Goal: Entertainment & Leisure: Browse casually

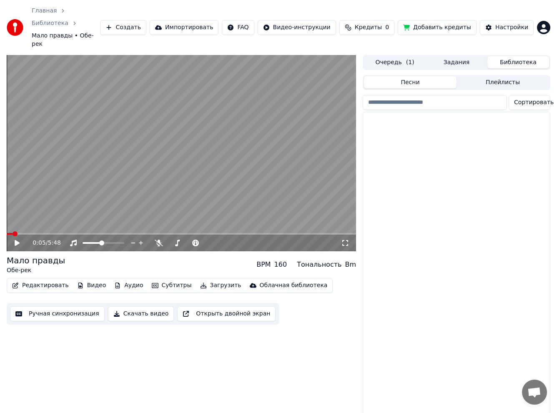
scroll to position [3503, 0]
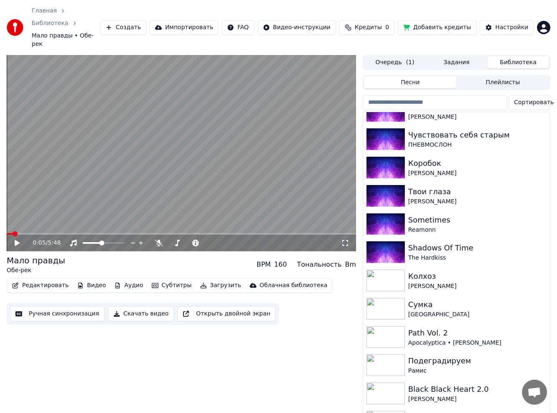
click at [183, 377] on div "0:05 / 5:48 Мало правды Обе-рек BPM 160 Тональность Bm Редактировать Видео Ауди…" at bounding box center [181, 238] width 349 height 367
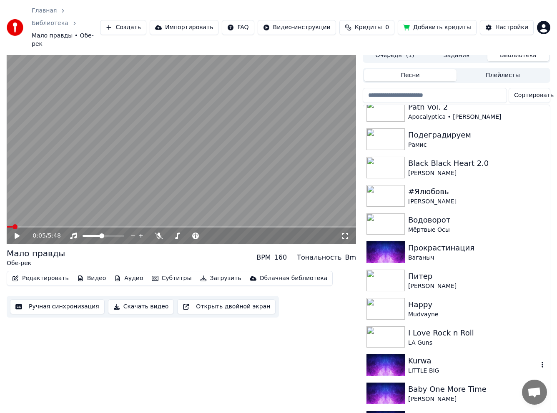
scroll to position [3718, 0]
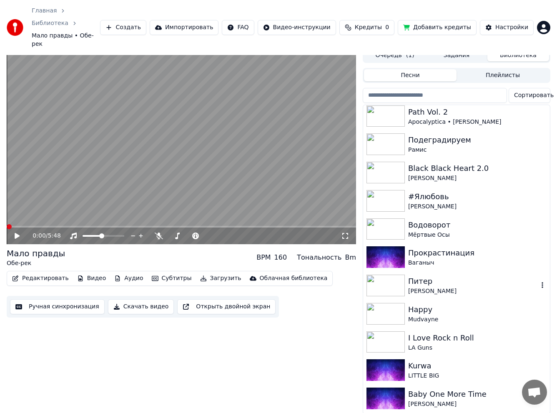
click at [447, 276] on div "Питер" at bounding box center [473, 282] width 130 height 12
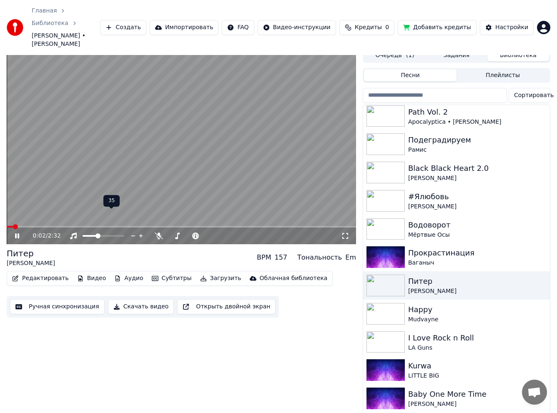
click at [97, 234] on span at bounding box center [97, 236] width 5 height 5
click at [75, 122] on video at bounding box center [181, 146] width 349 height 196
click at [7, 224] on span at bounding box center [9, 226] width 5 height 5
click at [101, 161] on video at bounding box center [181, 146] width 349 height 196
click at [94, 234] on span at bounding box center [95, 236] width 5 height 5
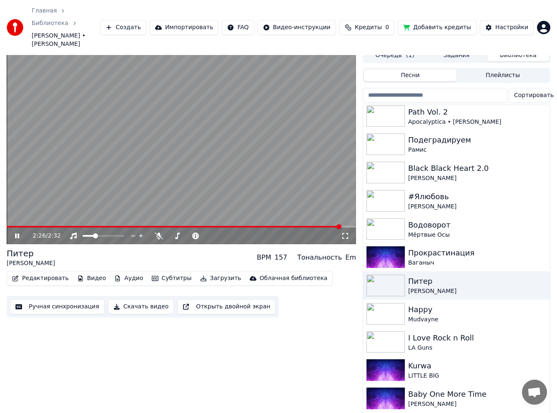
click at [162, 150] on video at bounding box center [181, 146] width 349 height 196
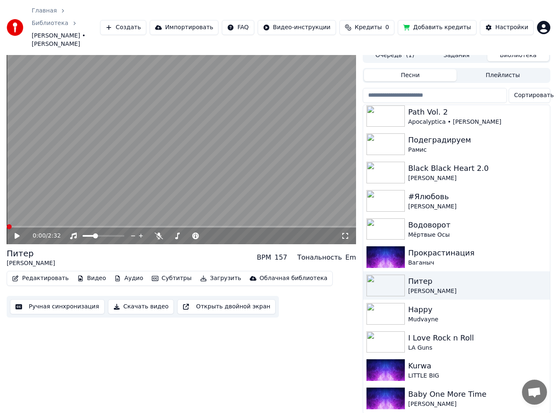
click at [436, 88] on input "search" at bounding box center [435, 95] width 144 height 15
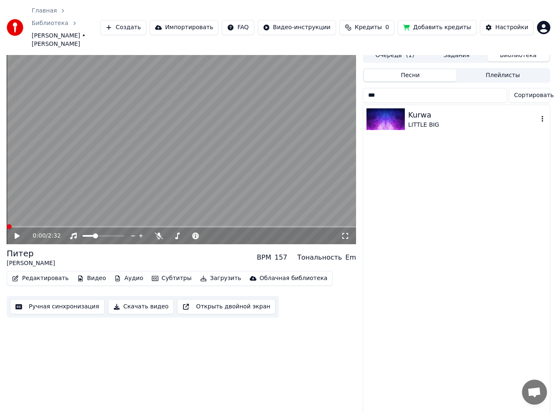
click at [433, 121] on div "LITTLE BIG" at bounding box center [473, 125] width 130 height 8
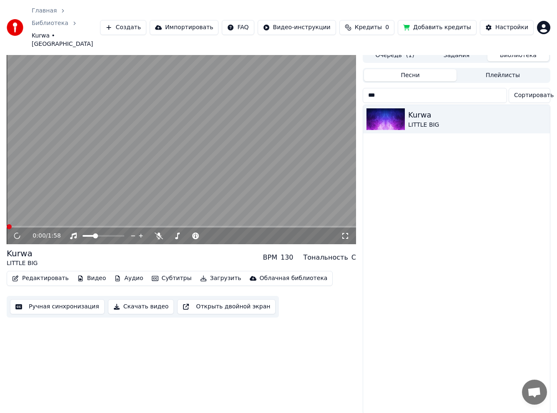
click at [204, 104] on video at bounding box center [181, 146] width 349 height 196
click at [127, 122] on video at bounding box center [181, 146] width 349 height 196
click at [11, 224] on span at bounding box center [13, 226] width 5 height 5
click at [119, 152] on video at bounding box center [181, 146] width 349 height 196
click at [98, 234] on span at bounding box center [98, 236] width 5 height 5
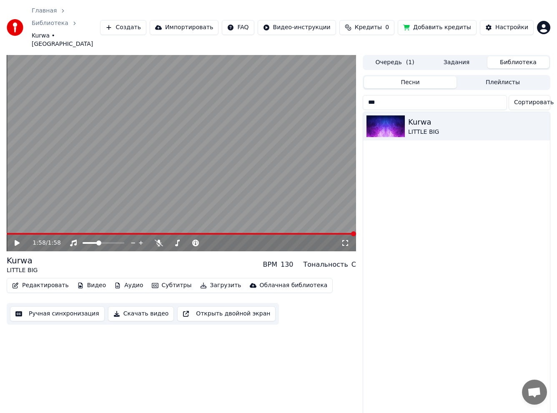
drag, startPoint x: 379, startPoint y: 82, endPoint x: 345, endPoint y: 80, distance: 33.8
click at [345, 80] on div "1:58 / 1:58 Kurwa LITTLE BIG BPM 130 Тональность C Редактировать Видео Аудио Су…" at bounding box center [278, 238] width 557 height 367
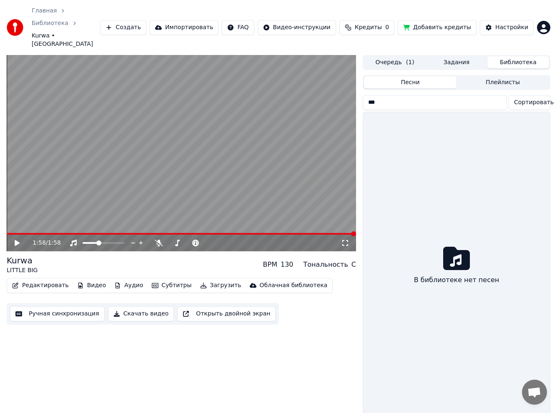
type input "****"
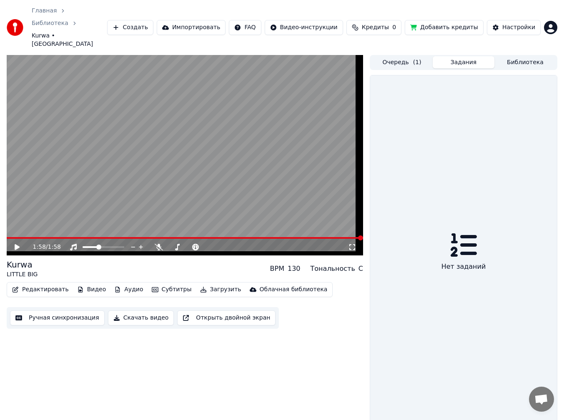
click at [460, 56] on button "Задания" at bounding box center [464, 62] width 62 height 12
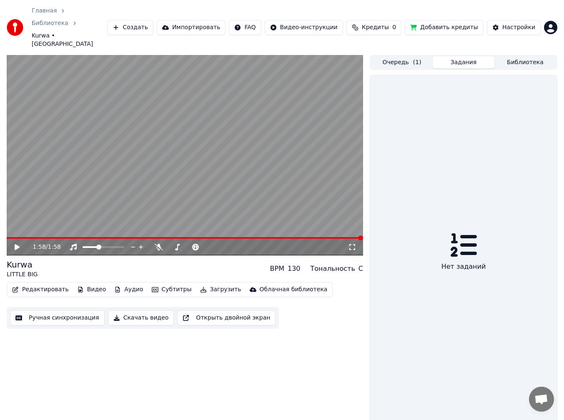
click at [413, 58] on span "( 1 )" at bounding box center [417, 62] width 8 height 8
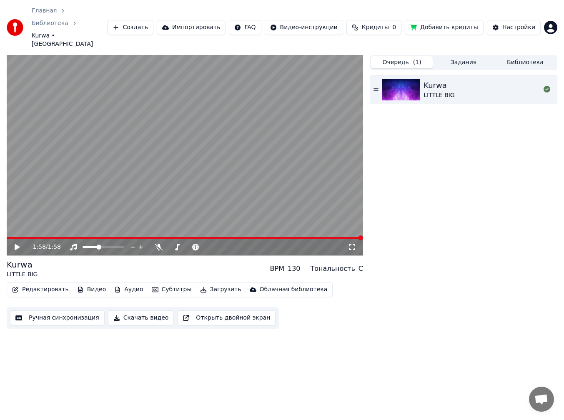
click at [532, 56] on button "Библиотека" at bounding box center [526, 62] width 62 height 12
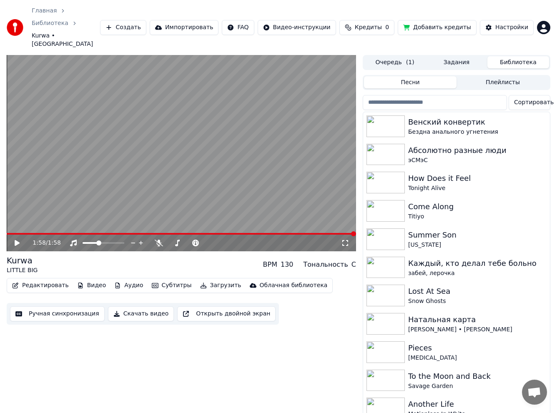
click at [433, 95] on input "search" at bounding box center [435, 102] width 144 height 15
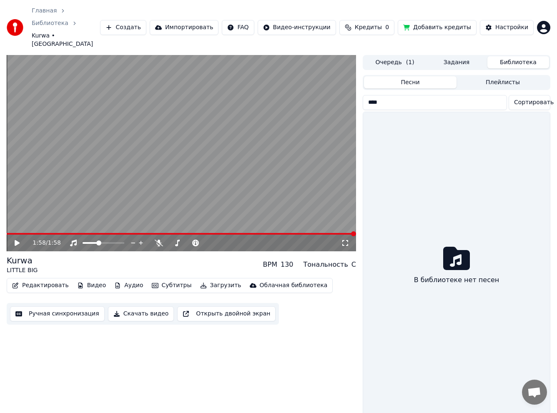
type input "****"
click at [409, 95] on input "****" at bounding box center [435, 102] width 144 height 15
click at [497, 95] on input "****" at bounding box center [435, 102] width 144 height 15
click at [496, 95] on input "****" at bounding box center [435, 102] width 144 height 15
drag, startPoint x: 406, startPoint y: 82, endPoint x: 281, endPoint y: 85, distance: 124.7
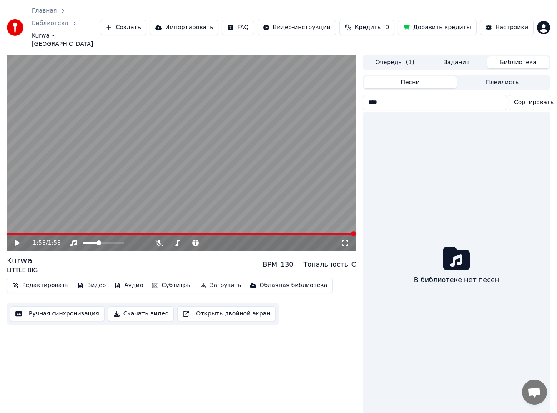
click at [281, 85] on div "1:58 / 1:58 Kurwa LITTLE BIG BPM 130 Тональность C Редактировать Видео Аудио Су…" at bounding box center [278, 238] width 557 height 367
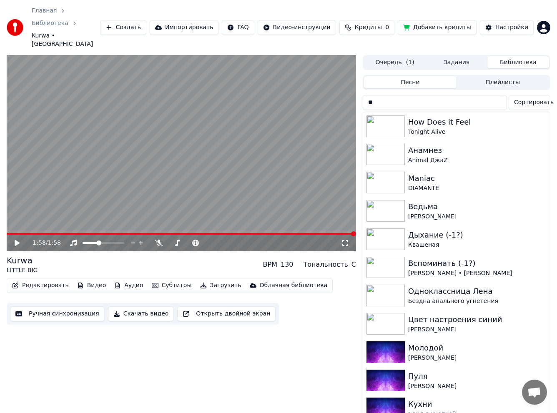
drag, startPoint x: 408, startPoint y: 77, endPoint x: 336, endPoint y: 74, distance: 72.2
click at [336, 74] on div "1:58 / 1:58 Kurwa LITTLE BIG BPM 130 Тональность C Редактировать Видео Аудио Су…" at bounding box center [278, 238] width 557 height 367
type input "**"
click at [450, 201] on div "Ведьма" at bounding box center [473, 207] width 130 height 12
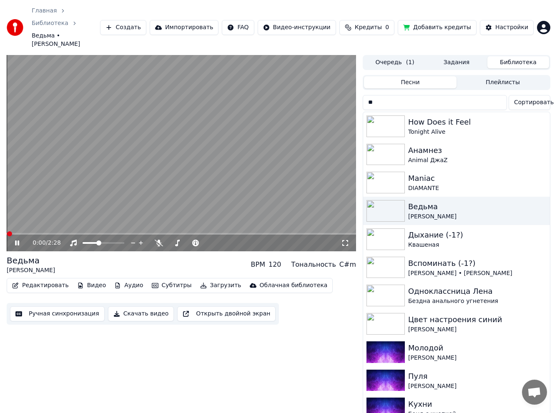
click at [111, 161] on video at bounding box center [181, 153] width 349 height 196
click at [138, 158] on video at bounding box center [181, 153] width 349 height 196
click at [101, 241] on span at bounding box center [101, 243] width 5 height 5
click at [104, 241] on span at bounding box center [103, 243] width 5 height 5
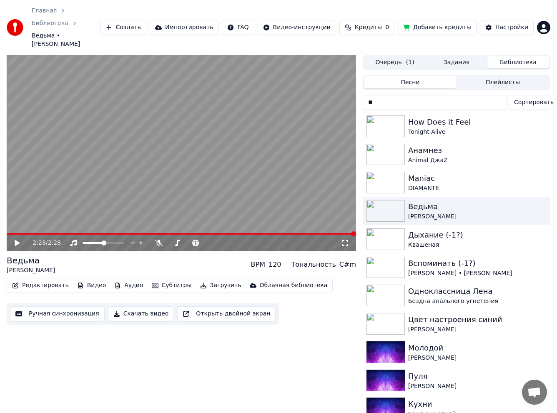
click at [99, 133] on video at bounding box center [181, 153] width 349 height 196
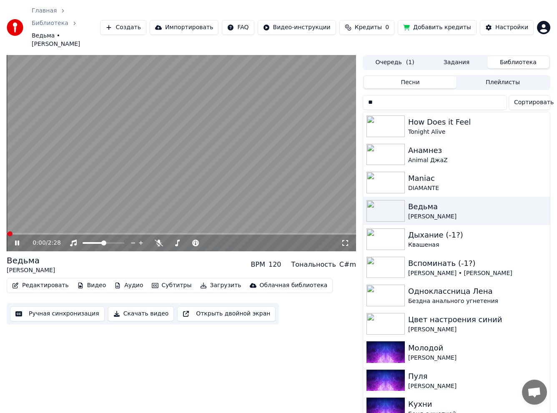
click at [67, 172] on video at bounding box center [181, 153] width 349 height 196
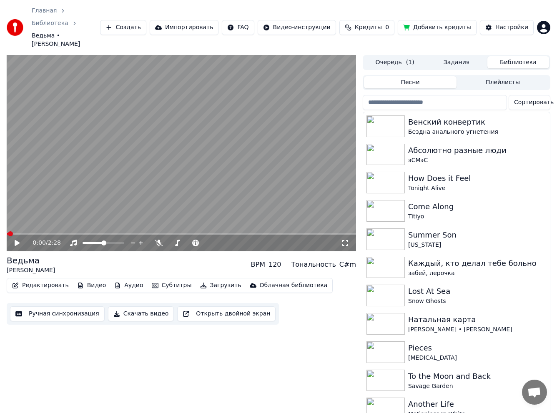
click at [460, 56] on button "Задания" at bounding box center [457, 62] width 62 height 12
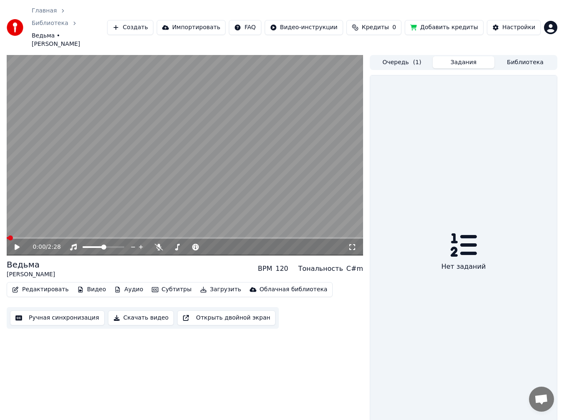
click at [515, 56] on button "Библиотека" at bounding box center [526, 62] width 62 height 12
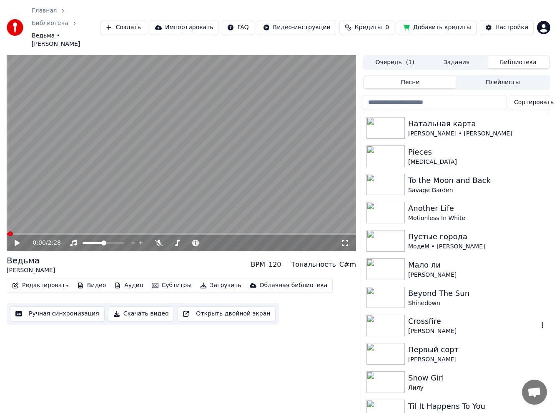
scroll to position [167, 0]
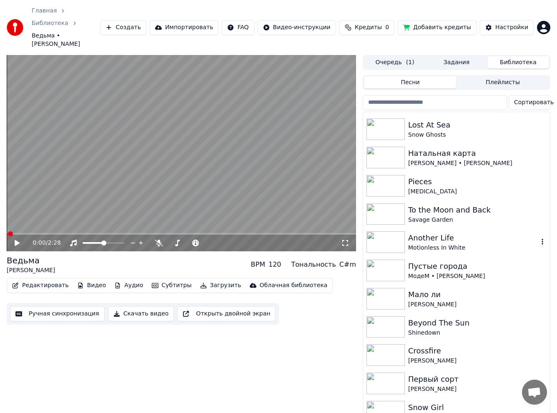
click at [462, 244] on div "Motionless In White" at bounding box center [473, 248] width 130 height 8
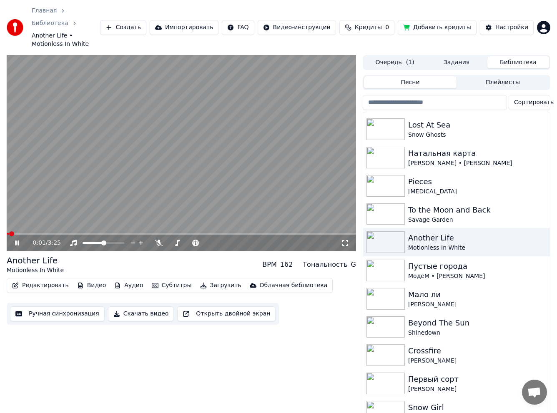
click at [29, 233] on span at bounding box center [181, 234] width 349 height 2
click at [65, 233] on span at bounding box center [181, 234] width 349 height 2
click at [102, 233] on span at bounding box center [181, 234] width 349 height 2
click at [87, 233] on span at bounding box center [47, 234] width 80 height 2
click at [79, 235] on div "0:48 / 3:25" at bounding box center [181, 243] width 349 height 17
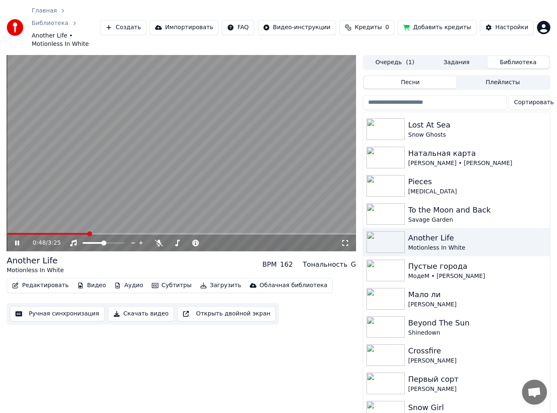
click at [79, 212] on video at bounding box center [181, 153] width 349 height 196
click at [78, 233] on span at bounding box center [42, 234] width 71 height 2
click at [88, 195] on video at bounding box center [181, 153] width 349 height 196
click at [168, 170] on video at bounding box center [181, 153] width 349 height 196
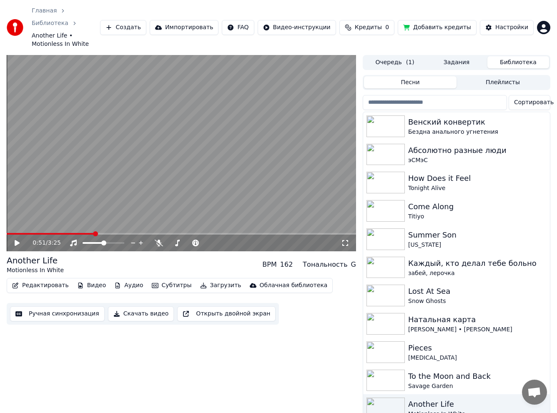
click at [402, 95] on input "search" at bounding box center [435, 102] width 144 height 15
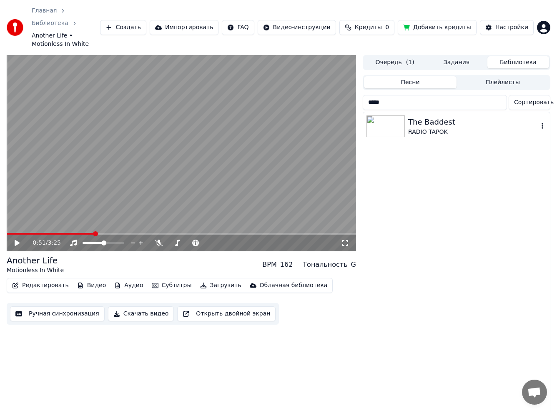
type input "*****"
click at [458, 116] on div "The Baddest" at bounding box center [473, 122] width 130 height 12
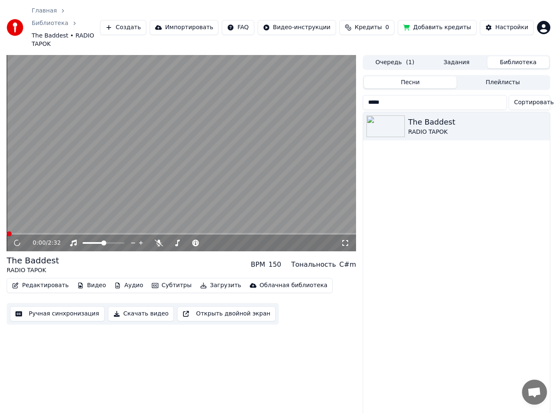
click at [166, 193] on video at bounding box center [181, 153] width 349 height 196
click at [157, 113] on video at bounding box center [181, 153] width 349 height 196
click at [7, 231] on span at bounding box center [9, 233] width 5 height 5
click at [108, 241] on span at bounding box center [107, 243] width 5 height 5
click at [105, 147] on video at bounding box center [181, 153] width 349 height 196
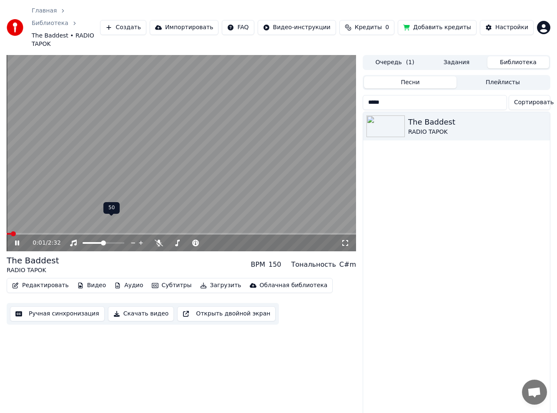
click at [103, 241] on span at bounding box center [103, 243] width 5 height 5
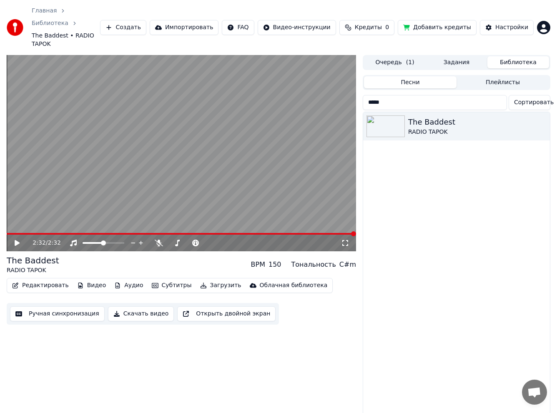
click at [497, 95] on input "*****" at bounding box center [435, 102] width 144 height 15
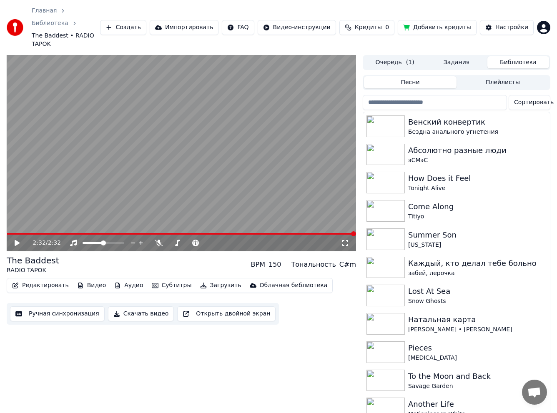
click at [402, 95] on input "search" at bounding box center [435, 102] width 144 height 15
click at [455, 116] on div "Венский конвертик" at bounding box center [473, 122] width 130 height 12
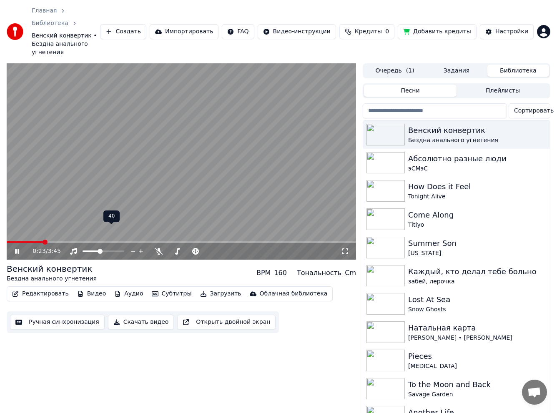
click at [99, 249] on span at bounding box center [100, 251] width 5 height 5
click at [101, 249] on span at bounding box center [101, 251] width 5 height 5
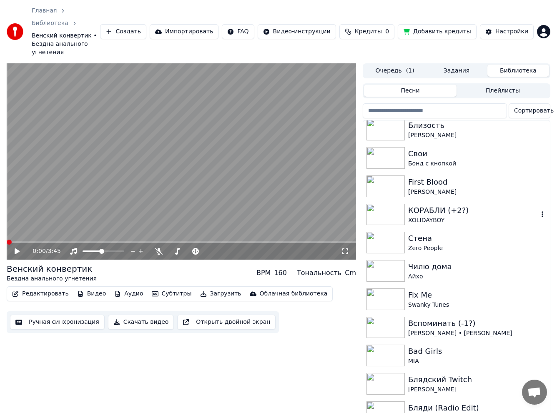
scroll to position [1084, 0]
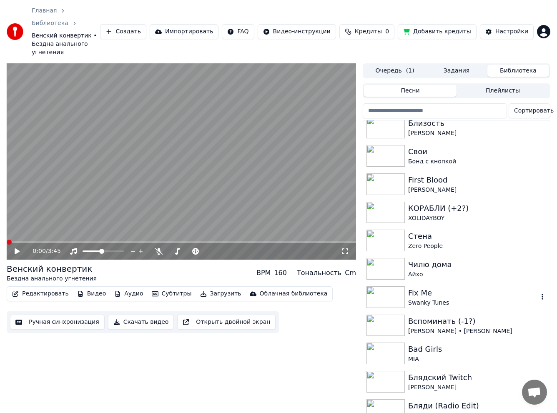
click at [445, 287] on div "Fix Me" at bounding box center [473, 293] width 130 height 12
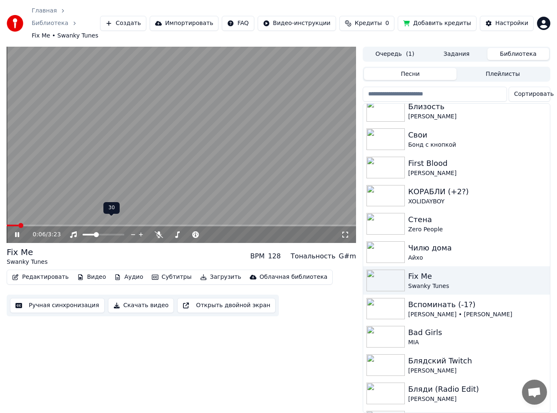
click at [95, 232] on span at bounding box center [96, 234] width 5 height 5
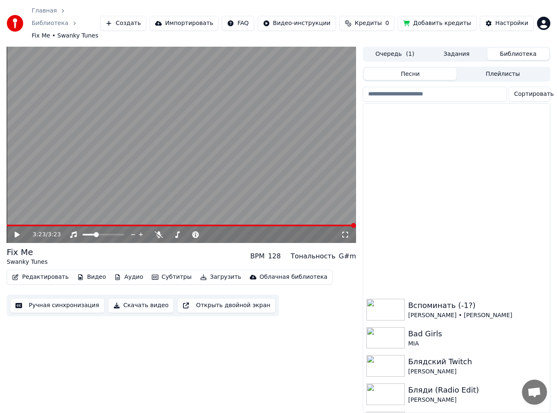
scroll to position [1293, 0]
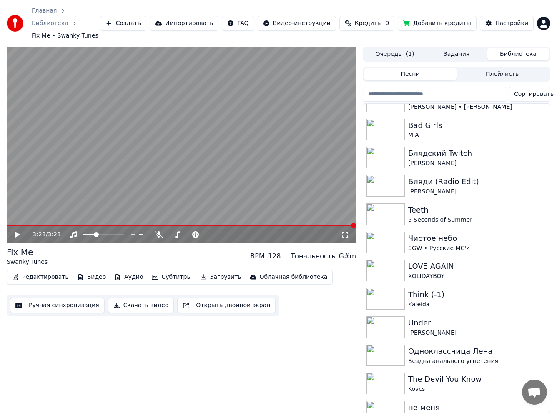
click at [404, 87] on input "search" at bounding box center [435, 94] width 144 height 15
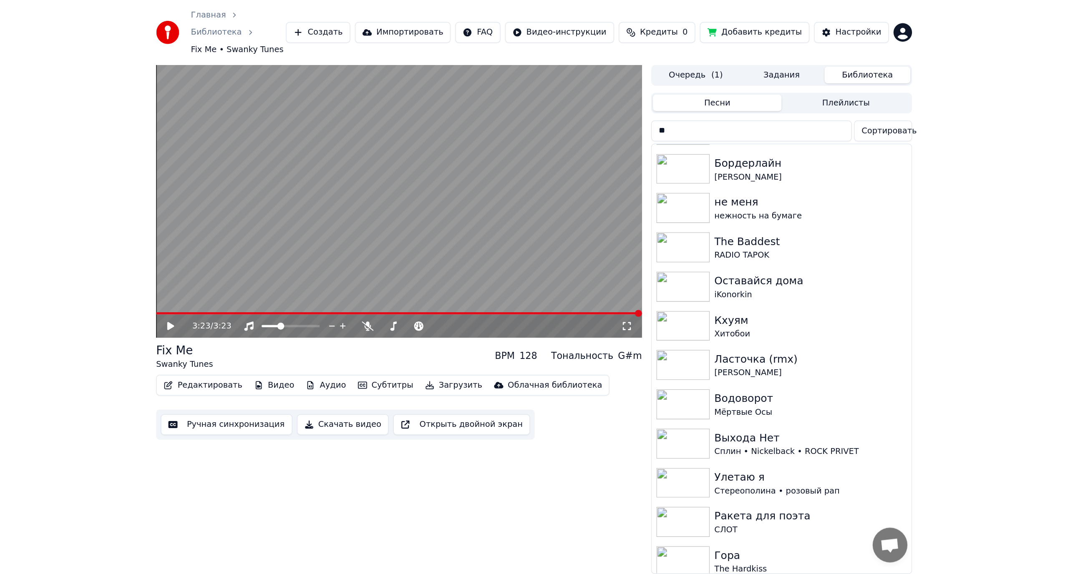
scroll to position [0, 0]
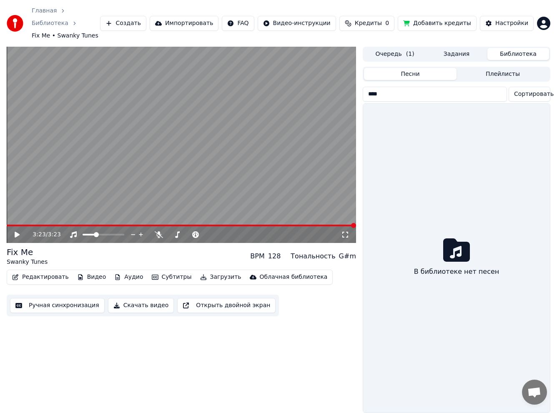
drag, startPoint x: 402, startPoint y: 78, endPoint x: 344, endPoint y: 83, distance: 58.6
click at [344, 83] on div "3:23 / 3:23 Fix Me Swanky Tunes BPM 128 Тональность G#m Редактировать Видео Ауд…" at bounding box center [278, 230] width 557 height 367
type input "*"
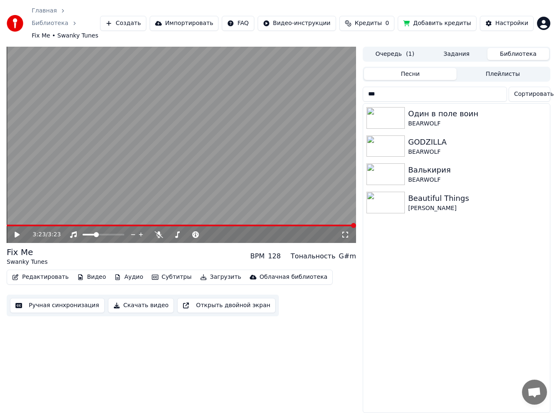
click at [205, 136] on video at bounding box center [181, 145] width 349 height 196
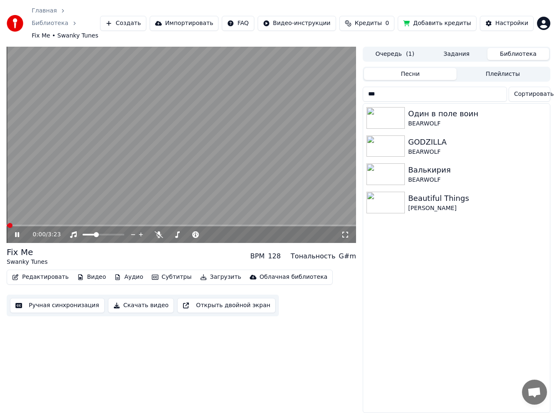
drag, startPoint x: 141, startPoint y: 147, endPoint x: 147, endPoint y: 145, distance: 6.4
click at [143, 146] on video at bounding box center [181, 145] width 349 height 196
click at [445, 108] on div "Один в поле воин" at bounding box center [473, 114] width 130 height 12
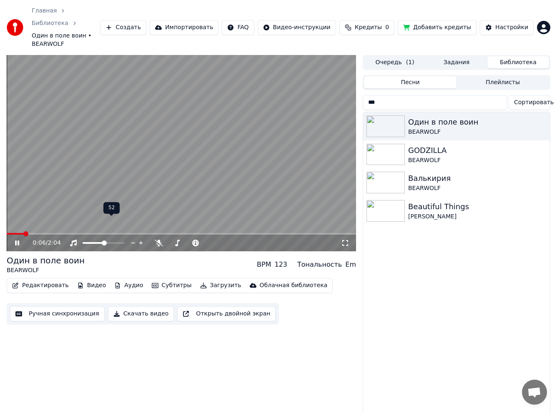
click at [104, 241] on span at bounding box center [104, 243] width 5 height 5
click at [208, 153] on video at bounding box center [181, 153] width 349 height 196
click at [434, 145] on div "GODZILLA" at bounding box center [473, 151] width 130 height 12
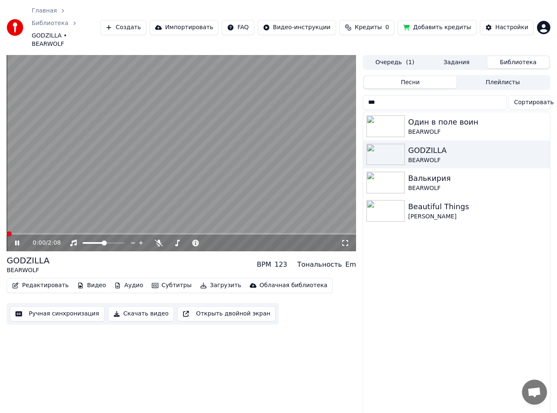
click at [7, 231] on span at bounding box center [9, 233] width 5 height 5
click at [178, 170] on video at bounding box center [181, 153] width 349 height 196
click at [7, 231] on span at bounding box center [9, 233] width 5 height 5
click at [95, 175] on video at bounding box center [181, 153] width 349 height 196
click at [242, 141] on video at bounding box center [181, 153] width 349 height 196
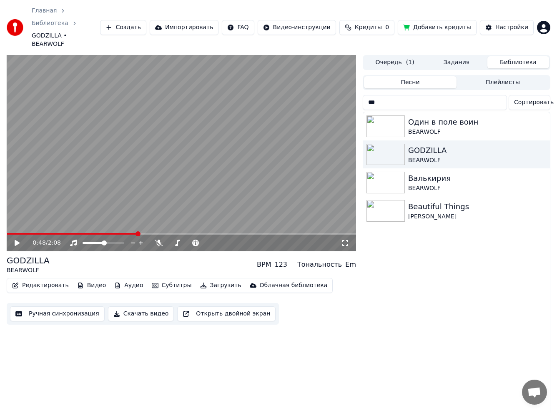
drag, startPoint x: 424, startPoint y: 80, endPoint x: 337, endPoint y: 88, distance: 87.9
click at [337, 88] on div "0:48 / 2:08 GODZILLA BEARWOLF BPM 123 Тональность Em Редактировать Видео Аудио …" at bounding box center [278, 238] width 557 height 367
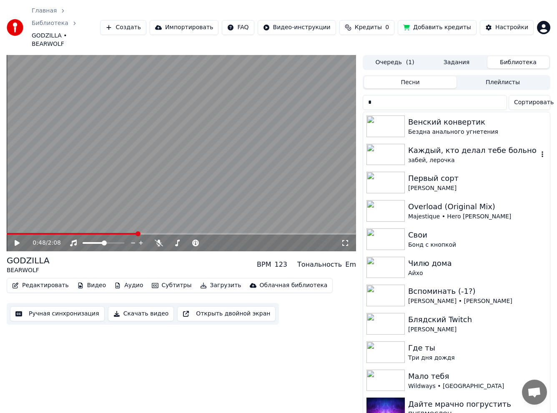
type input "**"
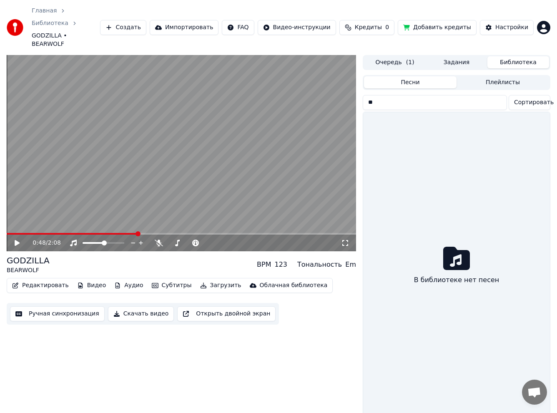
drag, startPoint x: 377, startPoint y: 84, endPoint x: 329, endPoint y: 84, distance: 48.4
click at [329, 84] on div "0:48 / 2:08 GODZILLA BEARWOLF BPM 123 Тональность Em Редактировать Видео Аудио …" at bounding box center [278, 238] width 557 height 367
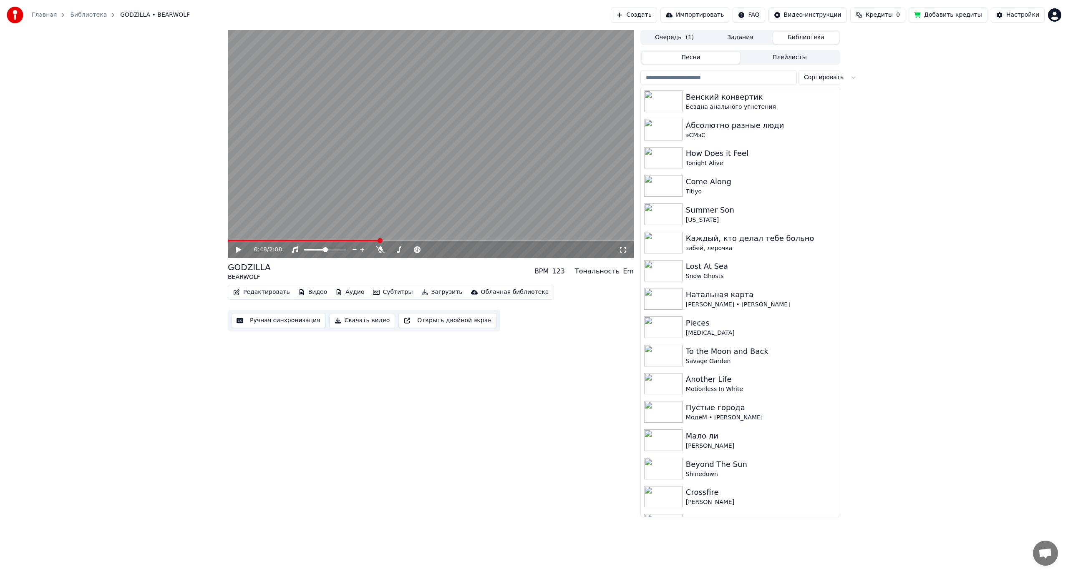
click at [557, 83] on input "search" at bounding box center [718, 77] width 156 height 15
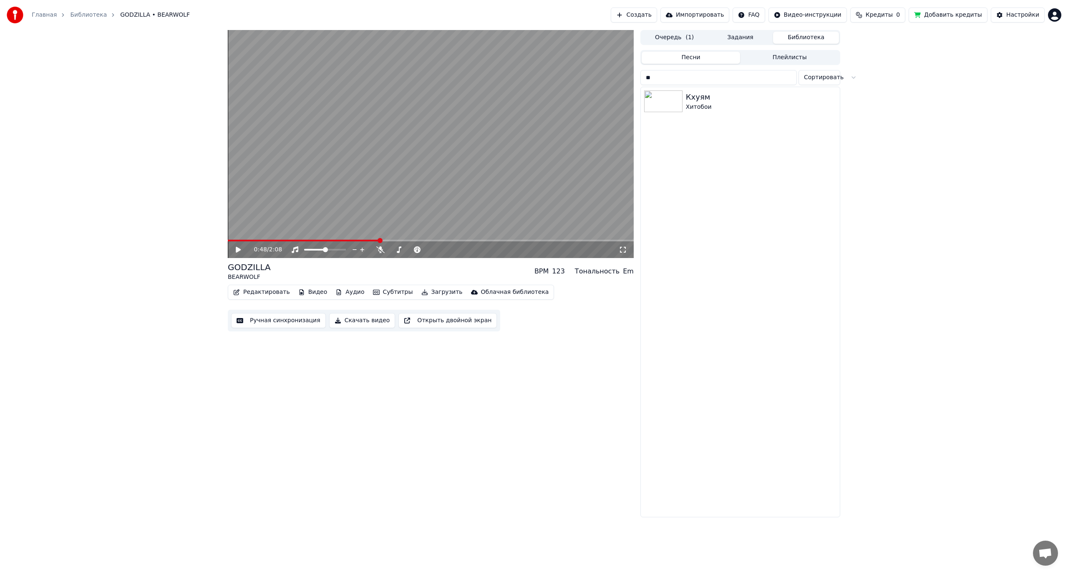
type input "***"
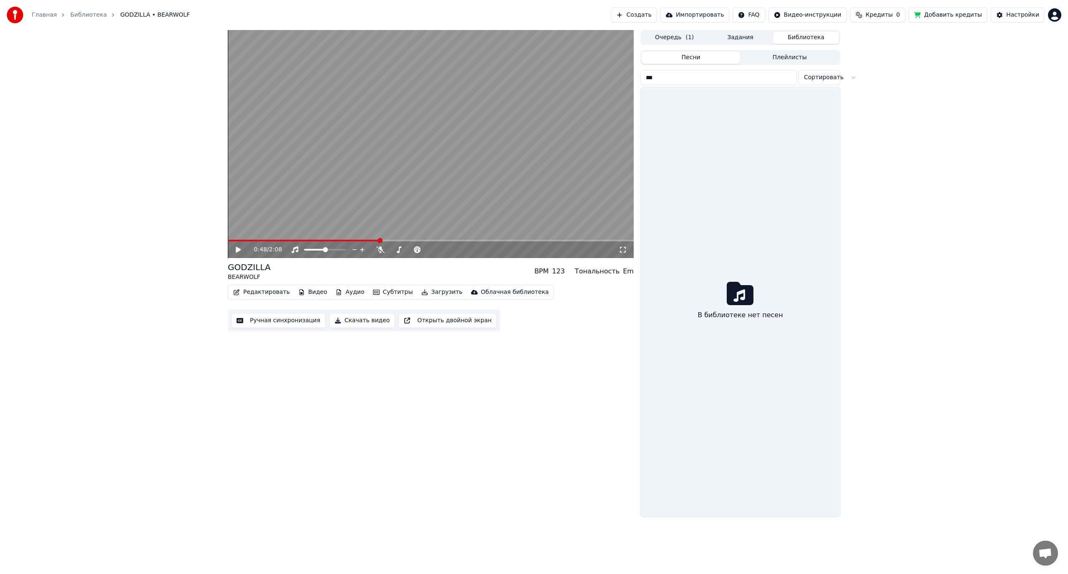
drag, startPoint x: 683, startPoint y: 79, endPoint x: 596, endPoint y: 77, distance: 87.2
click at [557, 77] on div "0:48 / 2:08 GODZILLA BEARWOLF BPM 123 Тональность Em Редактировать Видео Аудио …" at bounding box center [534, 273] width 626 height 487
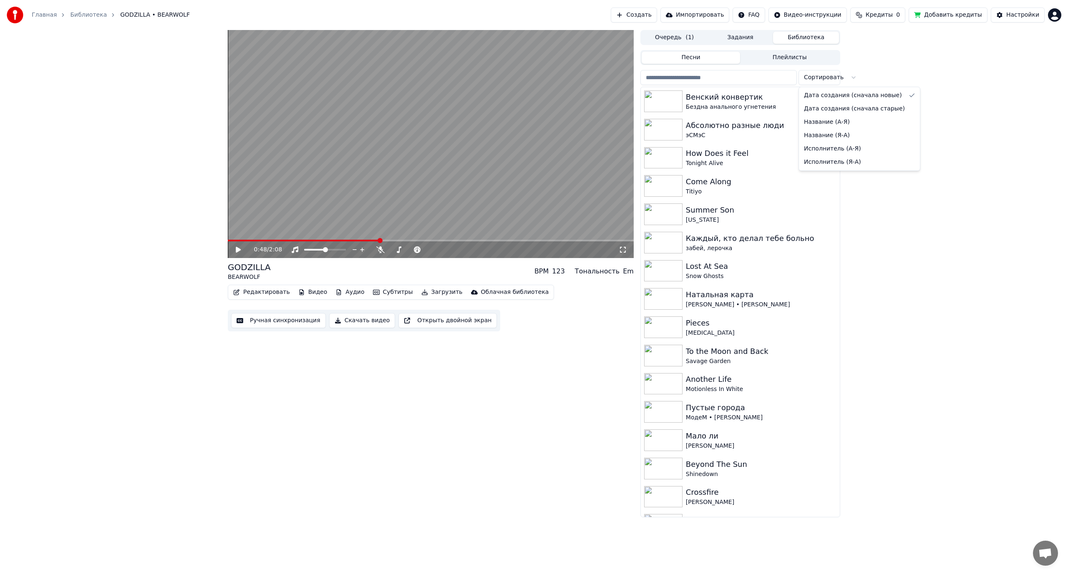
click at [557, 76] on html "Главная Библиотека GODZILLA • BEARWOLF Создать Импортировать FAQ Видео-инструкц…" at bounding box center [534, 287] width 1068 height 574
click at [557, 79] on html "Главная Библиотека GODZILLA • BEARWOLF Создать Импортировать FAQ Видео-инструкц…" at bounding box center [534, 287] width 1068 height 574
click at [557, 79] on input "search" at bounding box center [718, 77] width 156 height 15
click at [557, 76] on div "0:48 / 2:08 GODZILLA BEARWOLF BPM 123 Тональность Em Редактировать Видео Аудио …" at bounding box center [534, 273] width 1068 height 487
click at [557, 77] on input "search" at bounding box center [718, 77] width 156 height 15
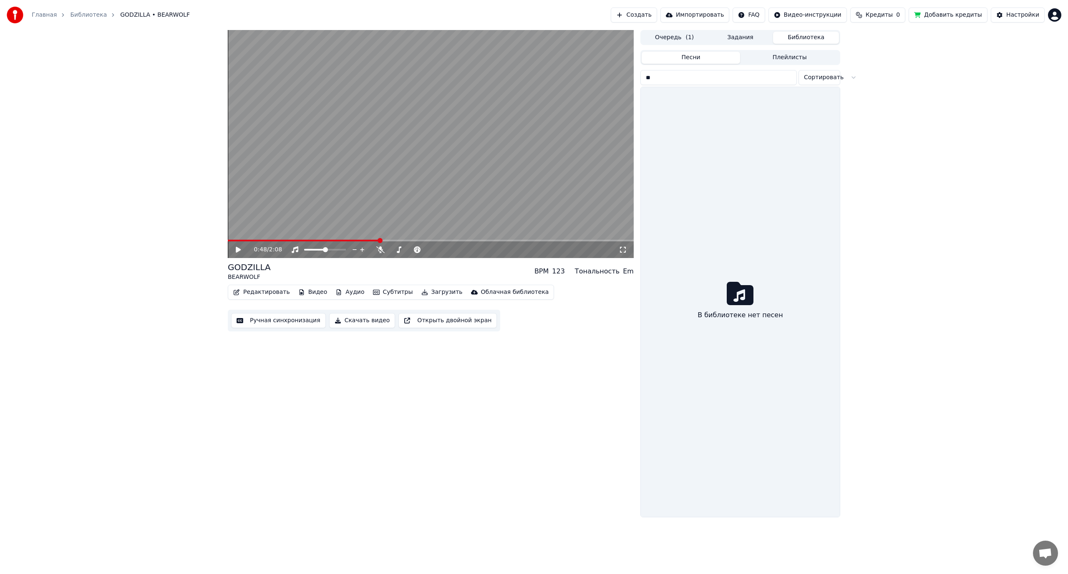
drag, startPoint x: 679, startPoint y: 80, endPoint x: 611, endPoint y: 84, distance: 67.7
click at [557, 84] on div "0:48 / 2:08 GODZILLA BEARWOLF BPM 123 Тональность Em Редактировать Видео Аудио …" at bounding box center [534, 273] width 626 height 487
drag, startPoint x: 679, startPoint y: 78, endPoint x: 631, endPoint y: 82, distance: 48.6
click at [557, 82] on div "0:48 / 2:08 GODZILLA BEARWOLF BPM 123 Тональность Em Редактировать Видео Аудио …" at bounding box center [534, 273] width 626 height 487
type input "***"
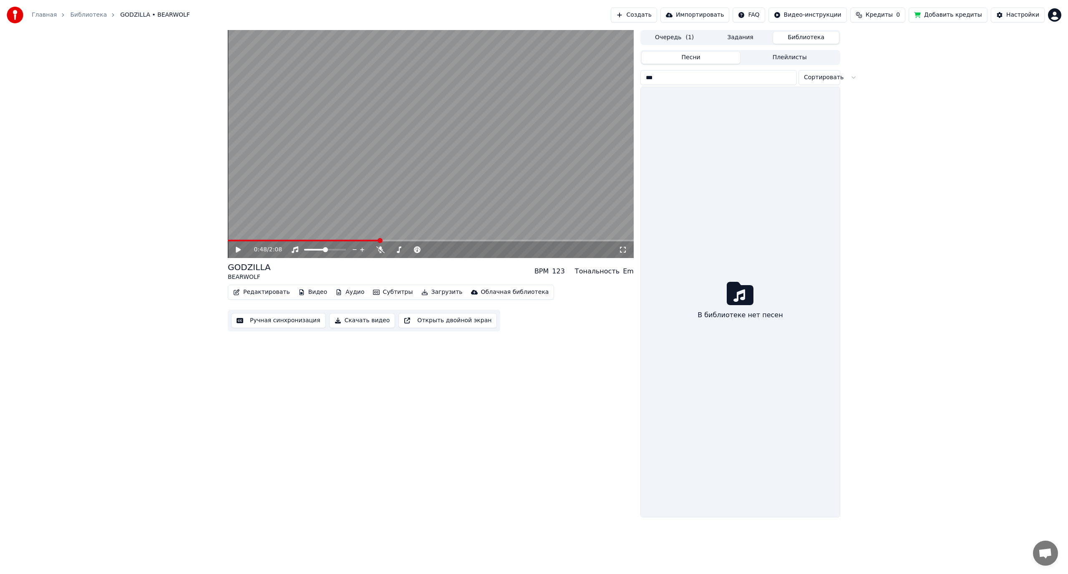
drag, startPoint x: 592, startPoint y: 81, endPoint x: 578, endPoint y: 81, distance: 13.8
click at [557, 81] on div "0:48 / 2:08 GODZILLA BEARWOLF BPM 123 Тональность Em Редактировать Видео Аудио …" at bounding box center [534, 273] width 626 height 487
click at [557, 62] on button "Плейлисты" at bounding box center [789, 58] width 99 height 12
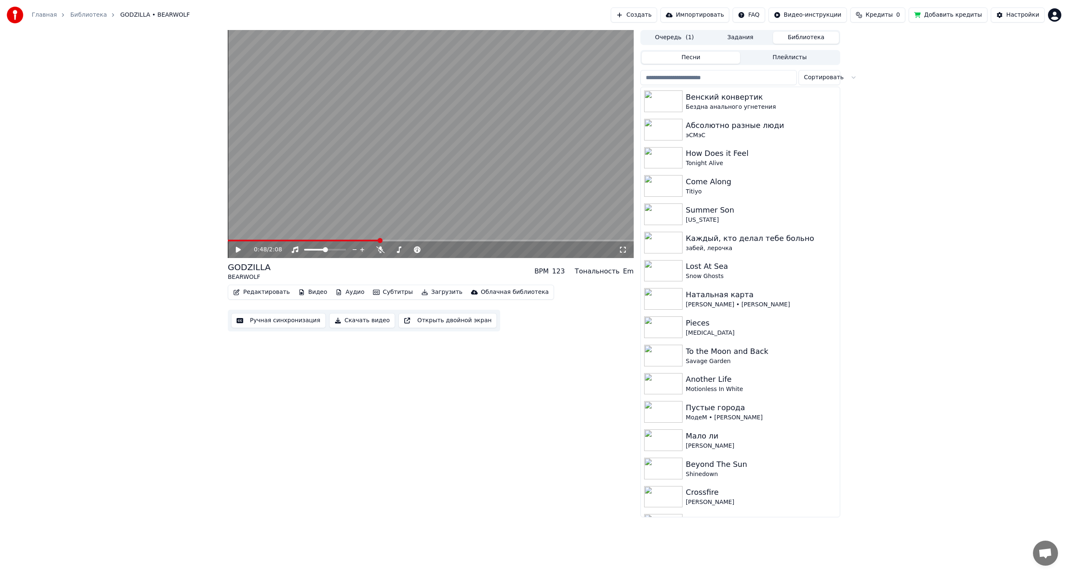
click at [557, 58] on button "Песни" at bounding box center [690, 58] width 99 height 12
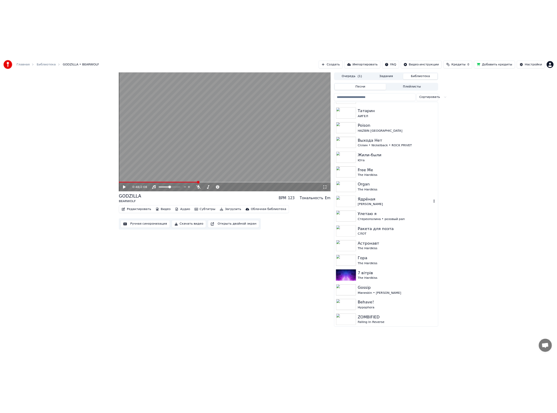
scroll to position [4477, 0]
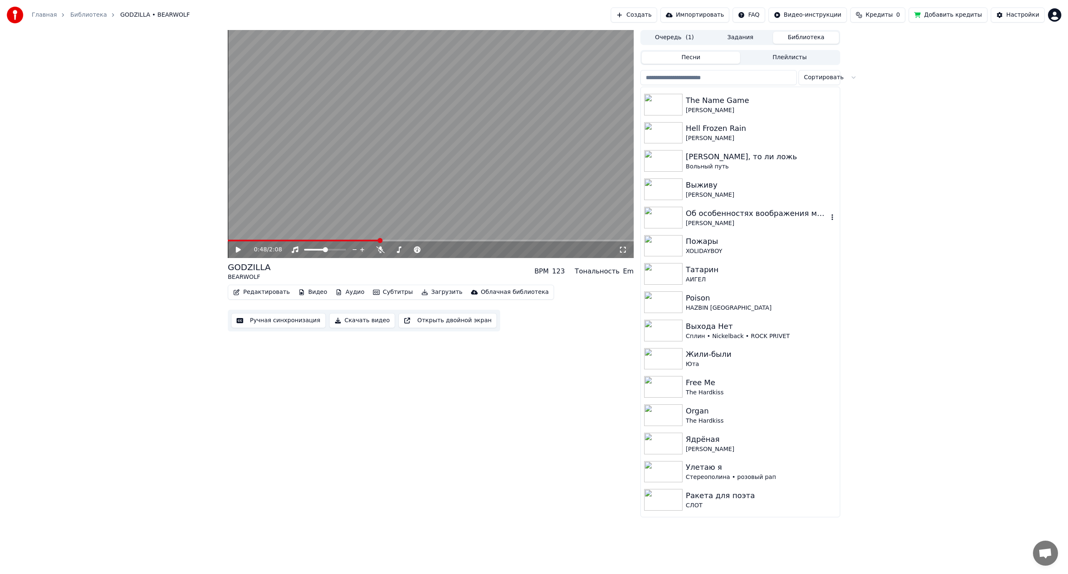
click at [557, 224] on div "[PERSON_NAME]" at bounding box center [757, 223] width 142 height 8
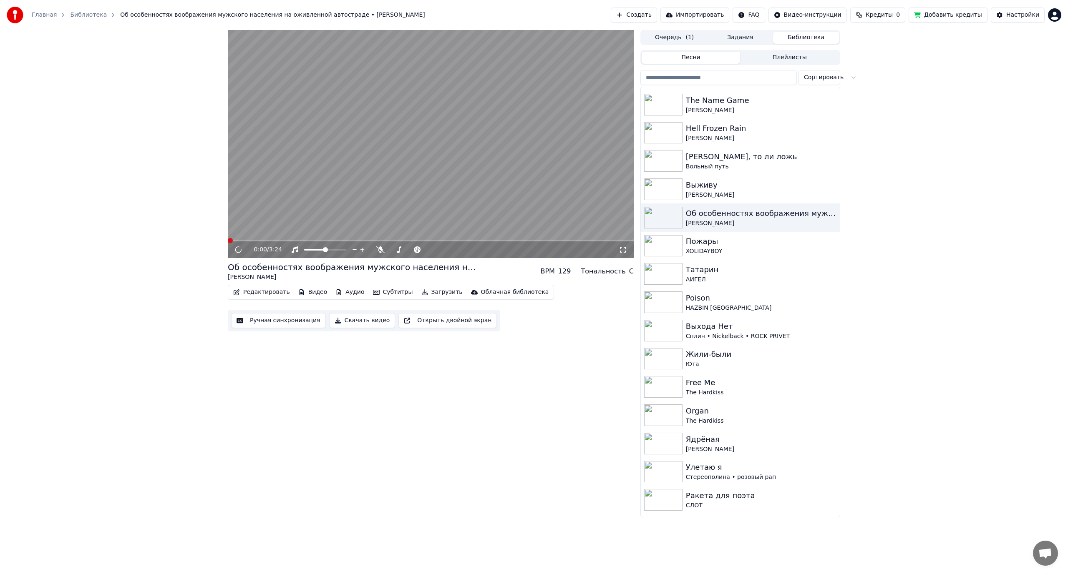
click at [317, 161] on video at bounding box center [431, 144] width 406 height 228
click at [414, 134] on video at bounding box center [431, 144] width 406 height 228
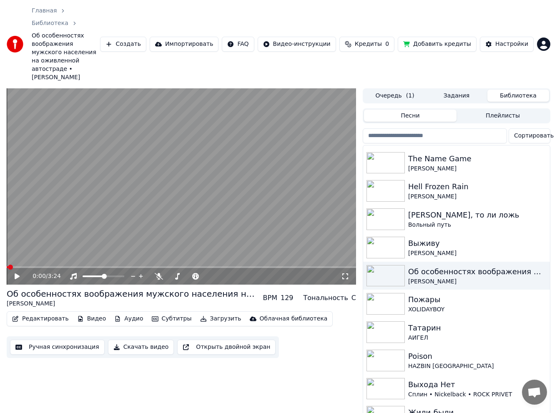
click at [93, 157] on video at bounding box center [181, 186] width 349 height 196
click at [98, 274] on span at bounding box center [99, 276] width 5 height 5
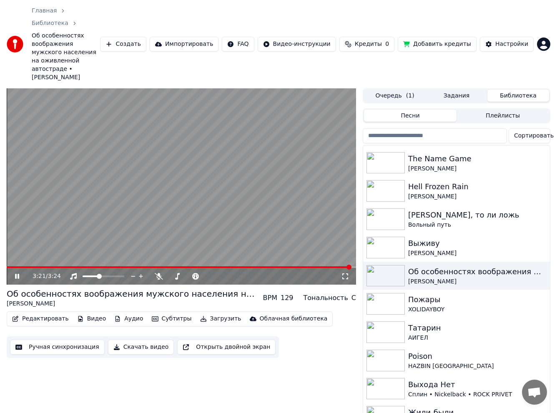
click at [417, 128] on input "search" at bounding box center [435, 135] width 144 height 15
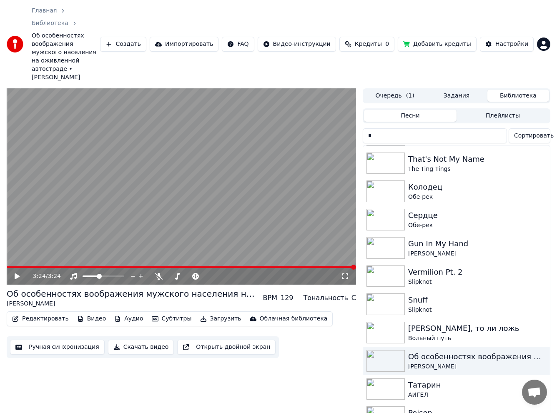
drag, startPoint x: 364, startPoint y: 108, endPoint x: 347, endPoint y: 108, distance: 16.7
click at [347, 108] on div "3:24 / 3:24 Об особенностях воображения мужского населения на оживленной автост…" at bounding box center [278, 271] width 557 height 367
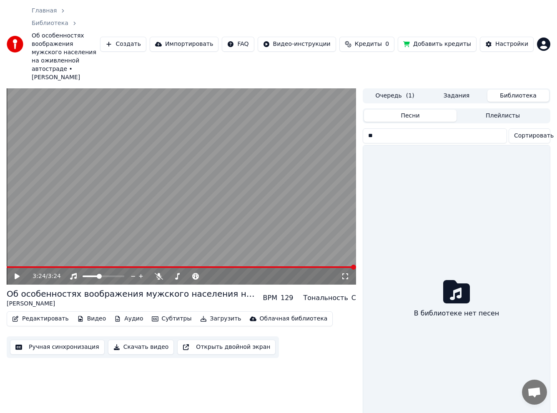
type input "***"
drag, startPoint x: 406, startPoint y: 108, endPoint x: 339, endPoint y: 116, distance: 67.6
click at [339, 116] on div "3:24 / 3:24 Об особенностях воображения мужского населения на оживленной автост…" at bounding box center [278, 271] width 557 height 367
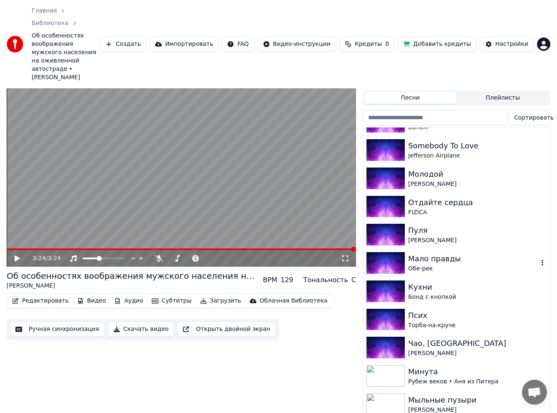
scroll to position [2842, 0]
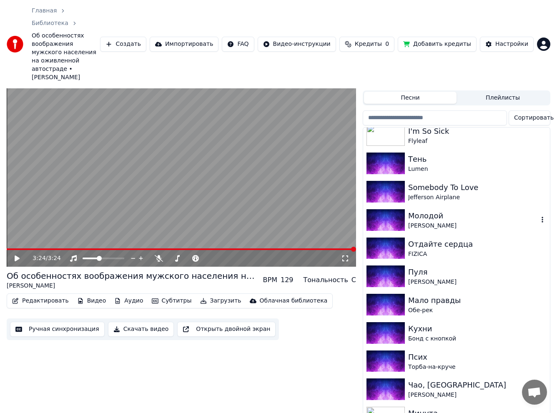
click at [446, 210] on div "Молодой" at bounding box center [473, 216] width 130 height 12
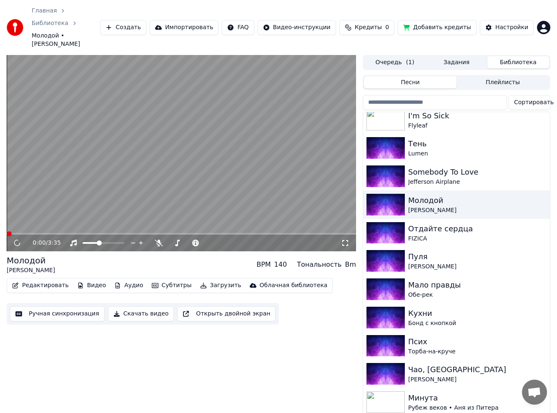
click at [152, 148] on video at bounding box center [181, 153] width 349 height 196
click at [165, 152] on video at bounding box center [181, 153] width 349 height 196
click at [103, 241] on span at bounding box center [103, 243] width 5 height 5
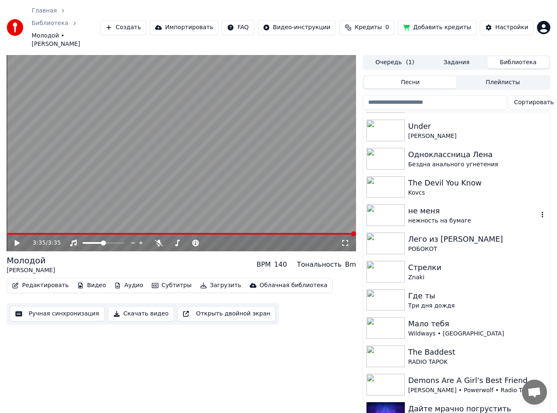
scroll to position [1508, 0]
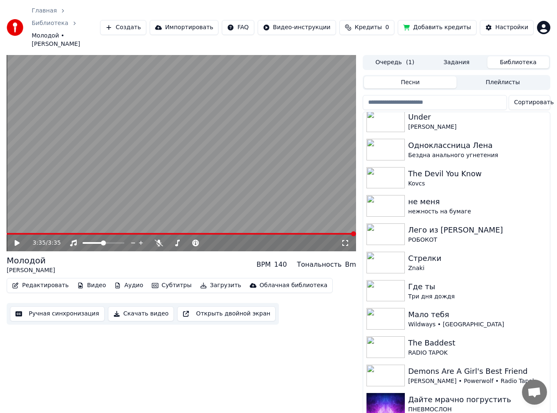
click at [206, 156] on video at bounding box center [181, 153] width 349 height 196
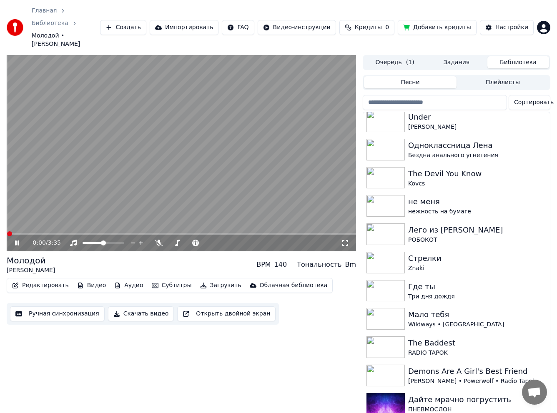
click at [206, 156] on video at bounding box center [181, 153] width 349 height 196
click at [460, 196] on div "не меня" at bounding box center [473, 202] width 130 height 12
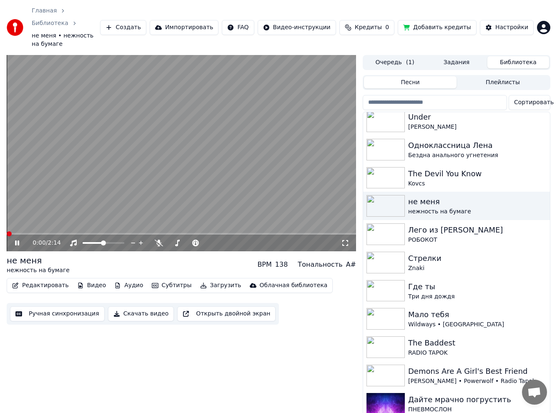
click at [7, 231] on span at bounding box center [9, 233] width 5 height 5
click at [31, 177] on video at bounding box center [181, 153] width 349 height 196
click at [7, 231] on span at bounding box center [9, 233] width 5 height 5
click at [64, 178] on video at bounding box center [181, 153] width 349 height 196
click at [108, 241] on span at bounding box center [107, 243] width 5 height 5
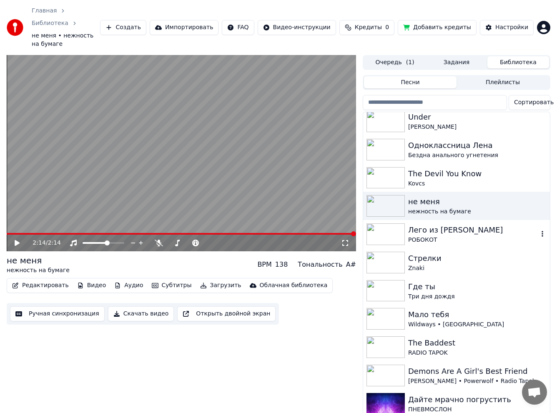
click at [446, 236] on div "РОБОКОТ" at bounding box center [473, 240] width 130 height 8
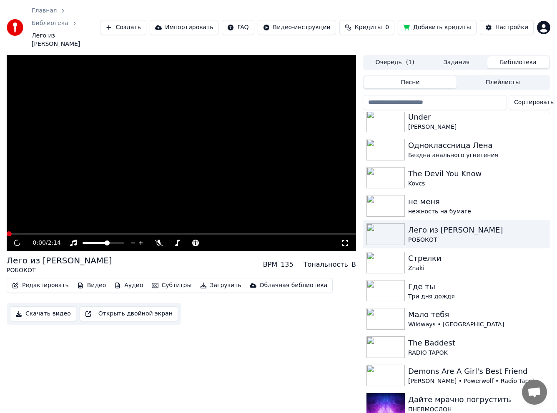
click at [111, 155] on video at bounding box center [181, 153] width 349 height 196
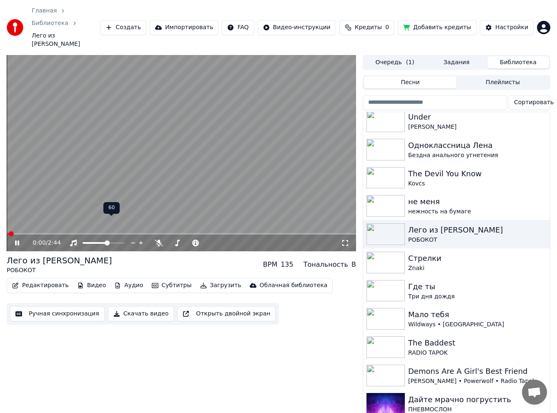
click at [103, 161] on video at bounding box center [181, 153] width 349 height 196
click at [103, 241] on span at bounding box center [103, 243] width 5 height 5
click at [130, 146] on video at bounding box center [181, 153] width 349 height 196
click at [99, 241] on span at bounding box center [100, 243] width 5 height 5
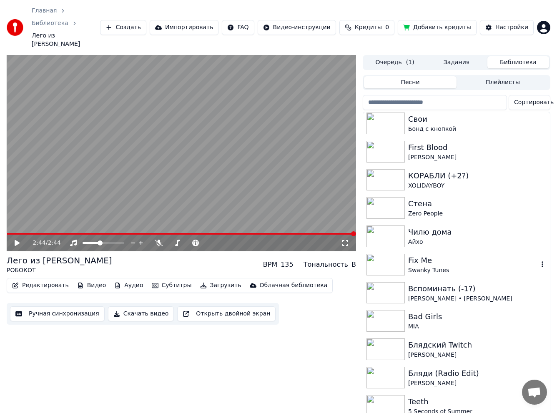
scroll to position [1091, 0]
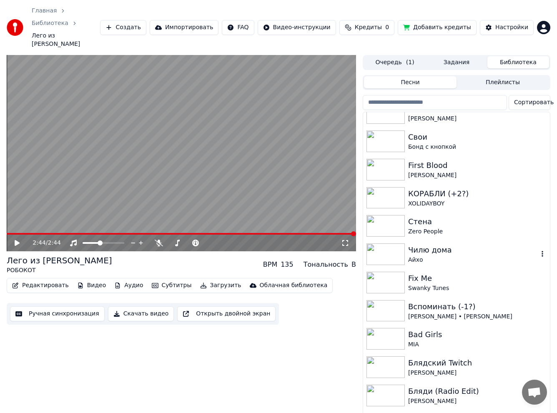
click at [459, 244] on div "Чилю дома" at bounding box center [473, 250] width 130 height 12
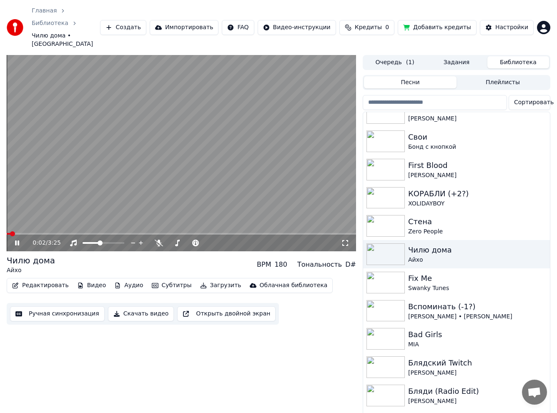
click at [178, 161] on video at bounding box center [181, 153] width 349 height 196
click at [102, 241] on span at bounding box center [102, 243] width 5 height 5
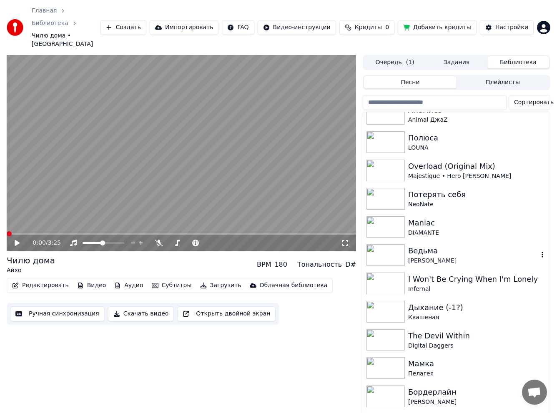
scroll to position [667, 0]
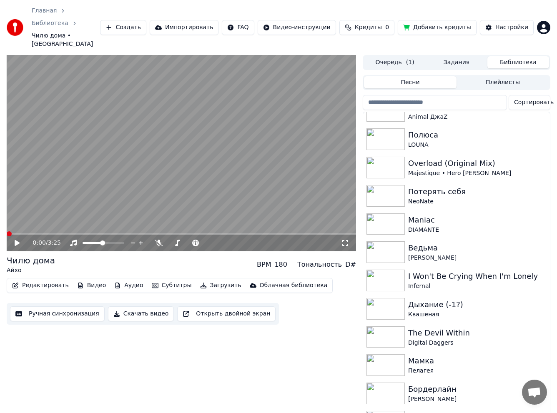
click at [290, 322] on div "0:00 / 3:25 Чилю дома Айхо BPM 180 Тональность D# Редактировать Видео Аудио Суб…" at bounding box center [181, 238] width 349 height 367
click at [84, 150] on video at bounding box center [181, 153] width 349 height 196
click at [72, 165] on video at bounding box center [181, 153] width 349 height 196
click at [436, 186] on div "Потерять себя" at bounding box center [473, 192] width 130 height 12
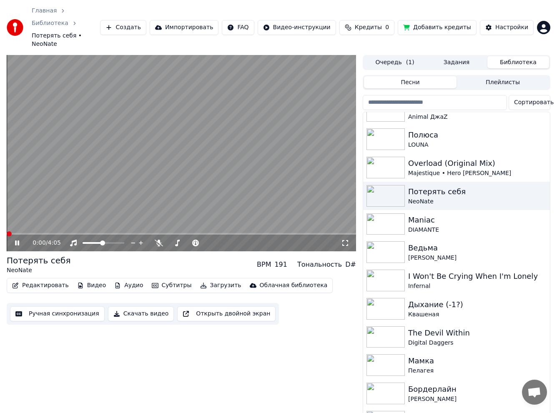
click at [7, 231] on span at bounding box center [9, 233] width 5 height 5
click at [97, 241] on span at bounding box center [99, 243] width 5 height 5
click at [19, 240] on icon at bounding box center [22, 243] width 19 height 7
click at [7, 231] on span at bounding box center [9, 233] width 5 height 5
click at [17, 240] on icon at bounding box center [17, 243] width 5 height 6
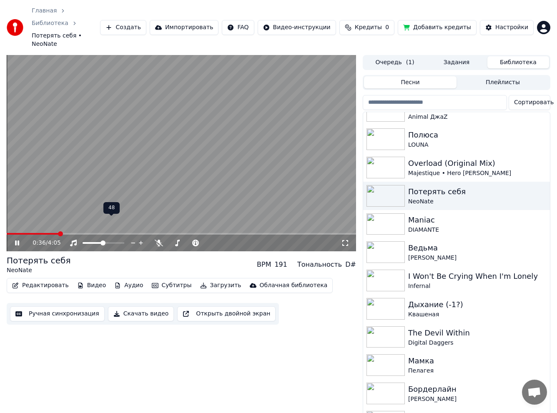
click at [103, 241] on span at bounding box center [103, 243] width 5 height 5
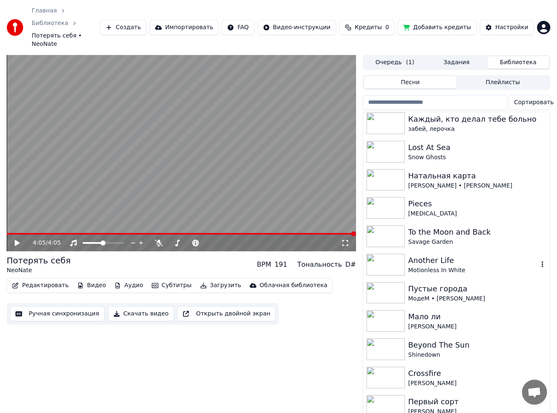
scroll to position [250, 0]
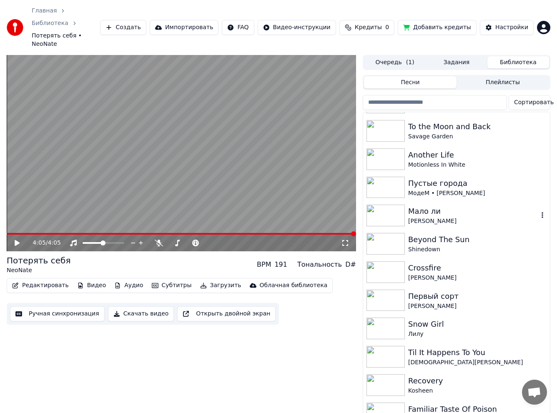
click at [460, 206] on div "Мало ли" at bounding box center [473, 212] width 130 height 12
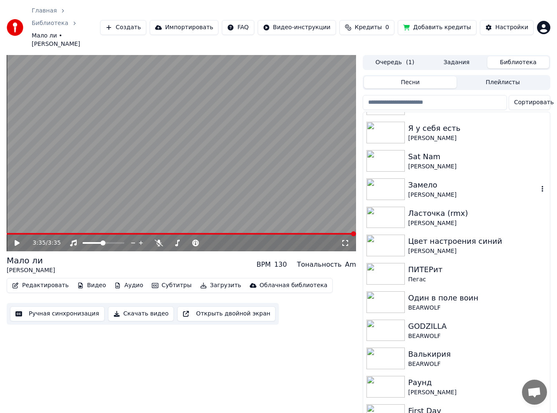
scroll to position [2377, 0]
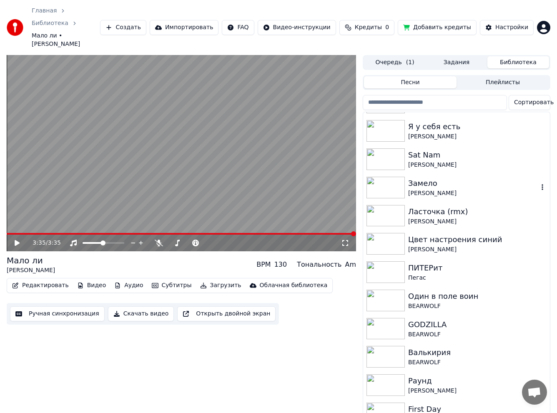
click at [441, 178] on div "Замело" at bounding box center [473, 184] width 130 height 12
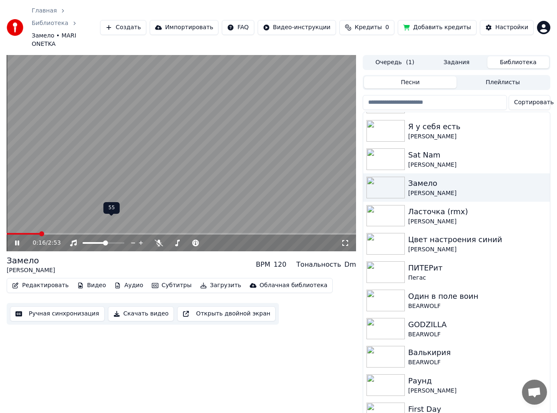
click at [106, 241] on span at bounding box center [105, 243] width 5 height 5
click at [102, 241] on span at bounding box center [102, 243] width 5 height 5
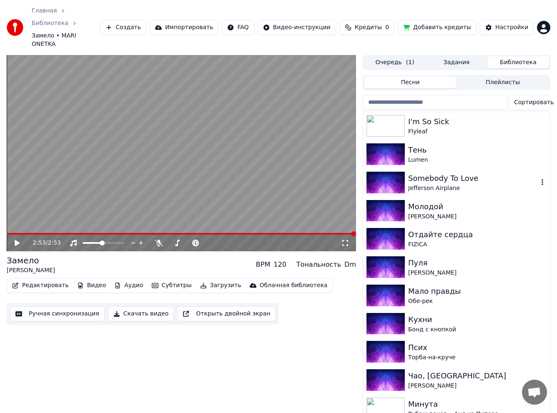
scroll to position [2877, 0]
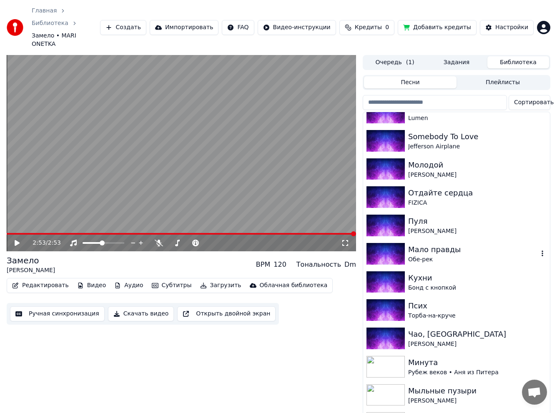
click at [448, 244] on div "Мало правды" at bounding box center [473, 250] width 130 height 12
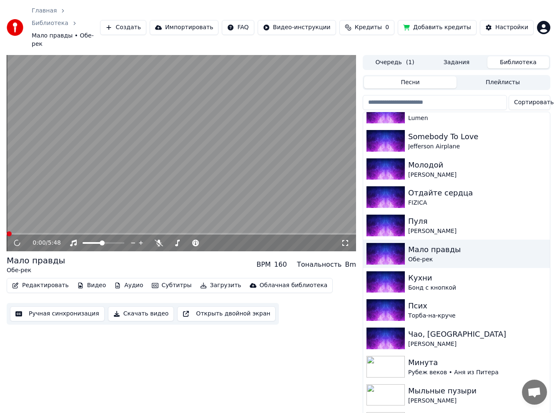
click at [141, 167] on video at bounding box center [181, 153] width 349 height 196
click at [180, 118] on video at bounding box center [181, 153] width 349 height 196
click at [103, 241] on span at bounding box center [103, 243] width 5 height 5
click at [99, 241] on span at bounding box center [100, 243] width 5 height 5
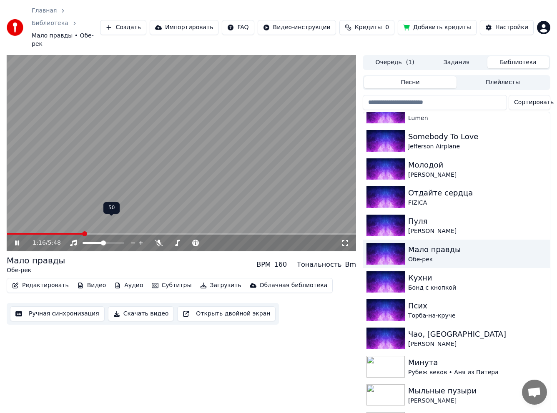
click at [103, 241] on span at bounding box center [103, 243] width 5 height 5
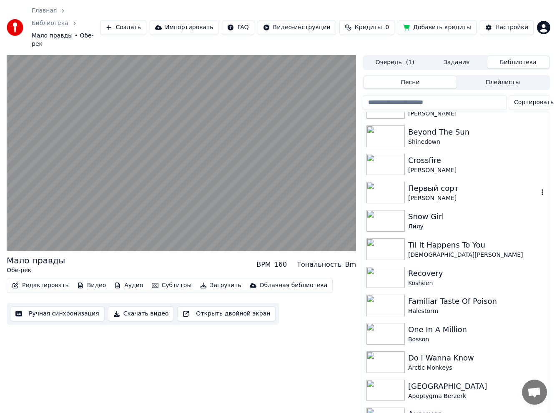
scroll to position [375, 0]
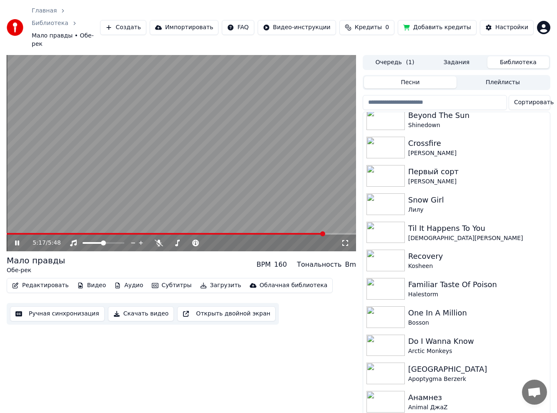
click at [172, 147] on video at bounding box center [181, 153] width 349 height 196
click at [456, 223] on div "Til It Happens To You" at bounding box center [473, 229] width 130 height 12
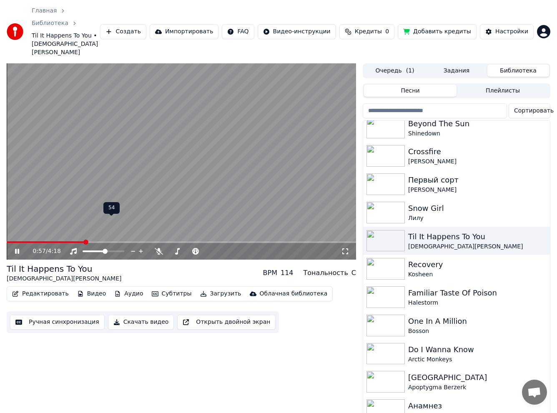
click at [105, 249] on span at bounding box center [105, 251] width 5 height 5
click at [107, 249] on span at bounding box center [106, 251] width 5 height 5
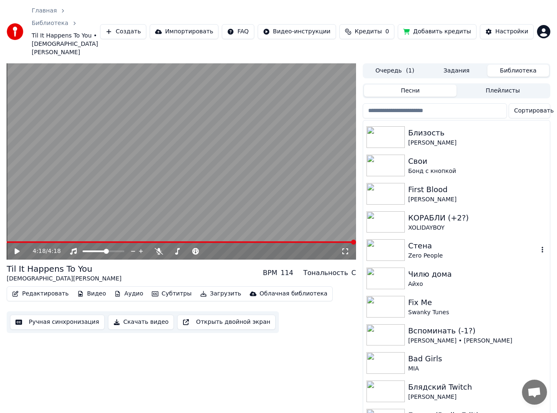
scroll to position [1084, 0]
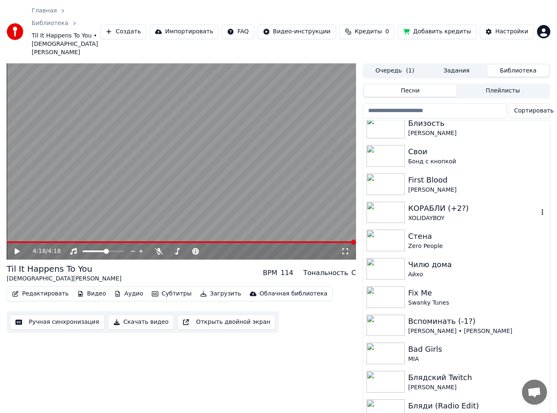
click at [455, 203] on div "КОРАБЛИ (+2?)" at bounding box center [473, 209] width 130 height 12
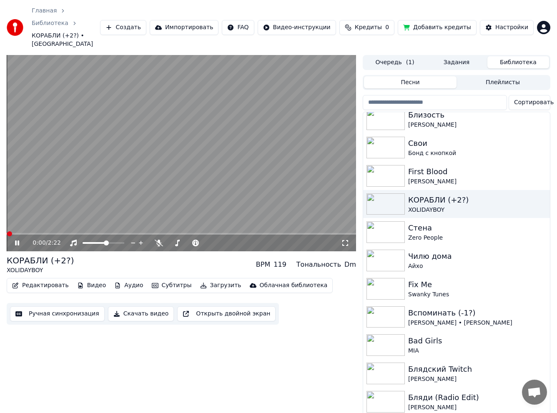
click at [85, 158] on video at bounding box center [181, 153] width 349 height 196
click at [7, 231] on span at bounding box center [9, 233] width 5 height 5
click at [244, 241] on icon at bounding box center [245, 243] width 4 height 4
click at [73, 155] on video at bounding box center [181, 153] width 349 height 196
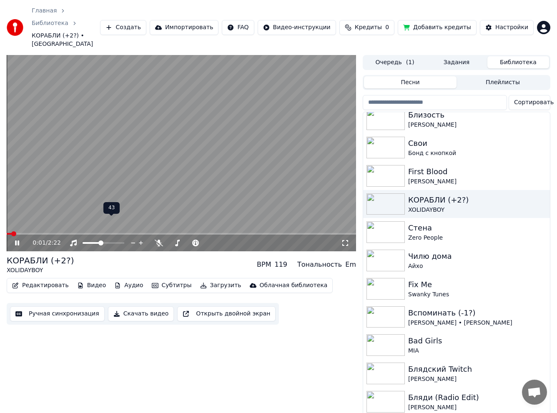
click at [101, 241] on span at bounding box center [100, 243] width 5 height 5
click at [14, 231] on span at bounding box center [16, 233] width 5 height 5
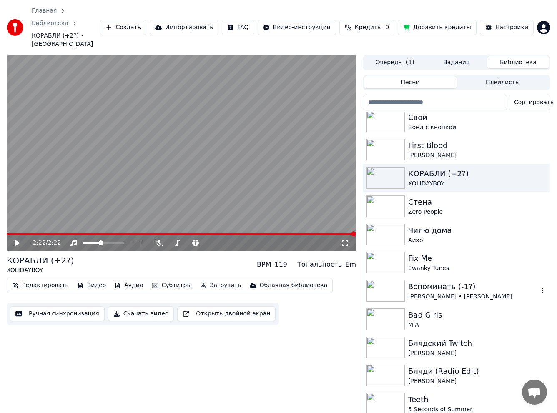
scroll to position [1084, 0]
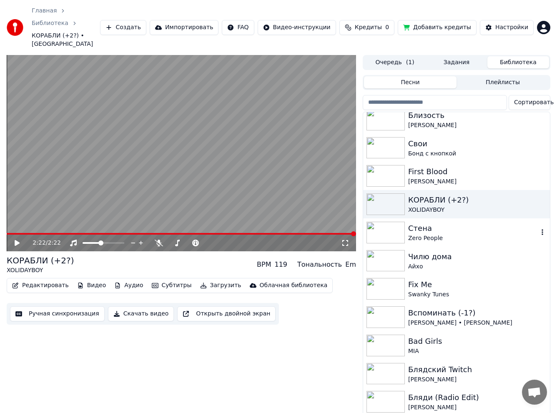
click at [465, 234] on div "Zero People" at bounding box center [473, 238] width 130 height 8
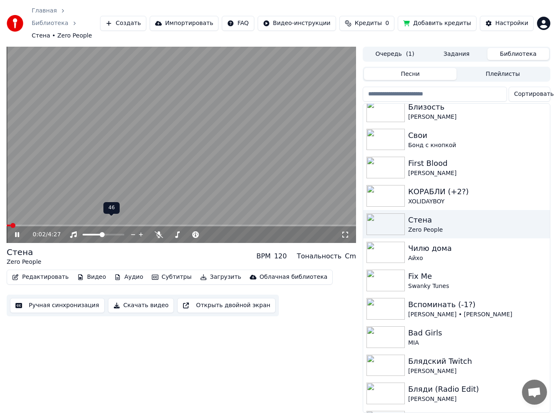
click at [102, 232] on span at bounding box center [102, 234] width 5 height 5
click at [106, 156] on video at bounding box center [181, 145] width 349 height 196
click at [177, 162] on video at bounding box center [181, 145] width 349 height 196
click at [209, 232] on span at bounding box center [210, 234] width 5 height 5
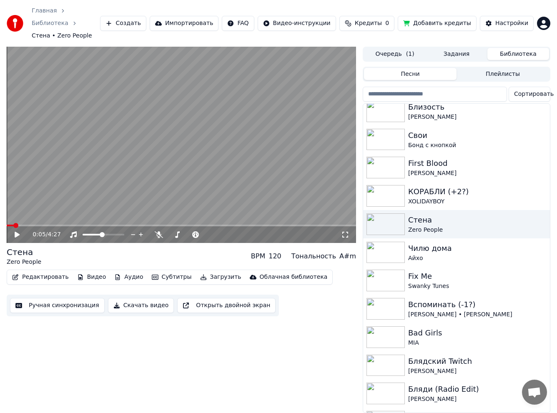
click at [115, 136] on video at bounding box center [181, 145] width 349 height 196
click at [103, 232] on span at bounding box center [103, 234] width 5 height 5
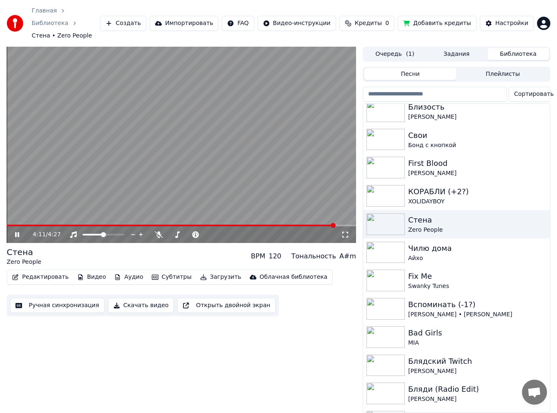
click at [259, 157] on video at bounding box center [181, 145] width 349 height 196
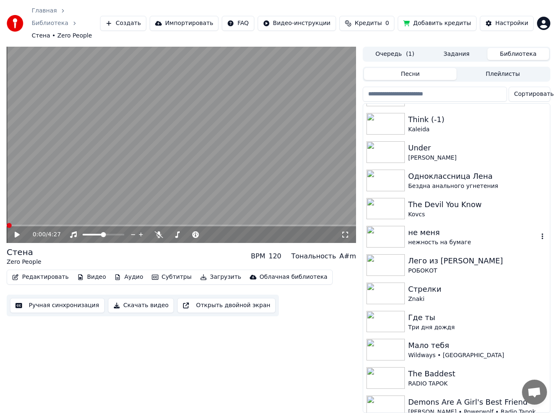
scroll to position [1501, 0]
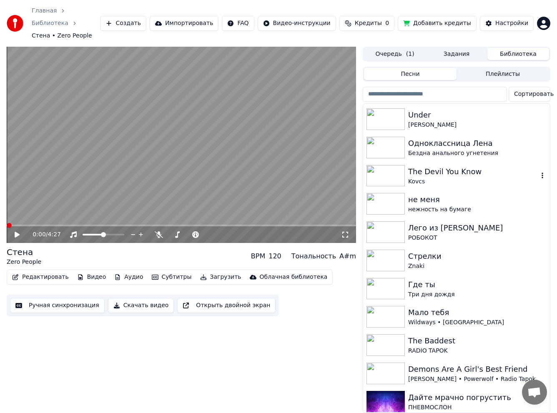
click at [445, 178] on div "Kovcs" at bounding box center [473, 182] width 130 height 8
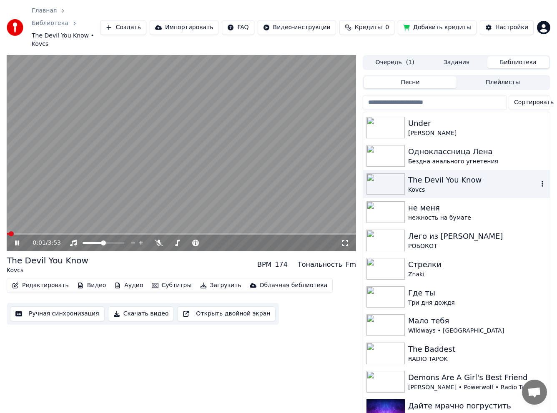
click at [215, 150] on video at bounding box center [181, 153] width 349 height 196
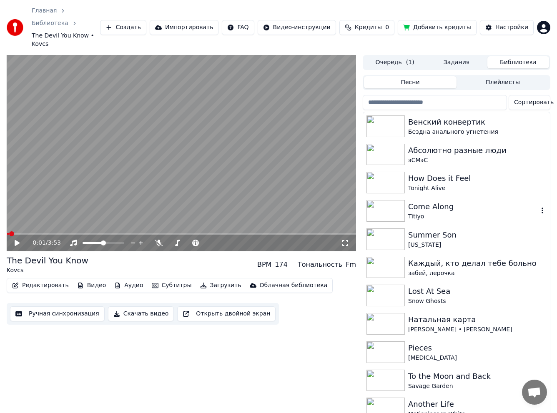
click at [450, 201] on div "Come Along" at bounding box center [473, 207] width 130 height 12
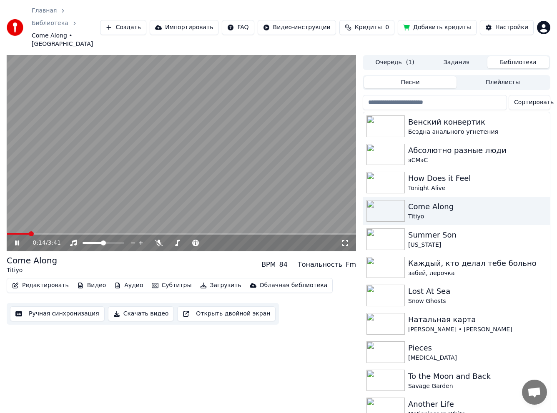
click at [219, 158] on video at bounding box center [181, 153] width 349 height 196
click at [460, 241] on div "[US_STATE]" at bounding box center [473, 245] width 130 height 8
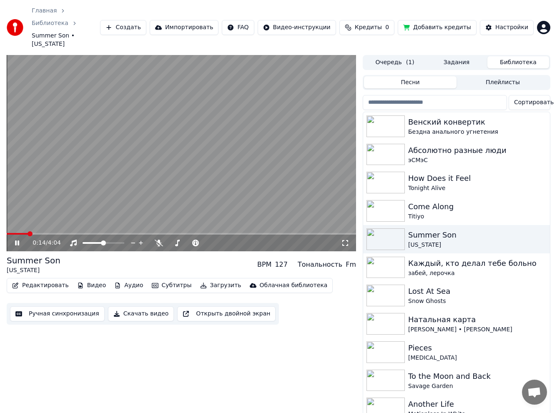
click at [195, 142] on video at bounding box center [181, 153] width 349 height 196
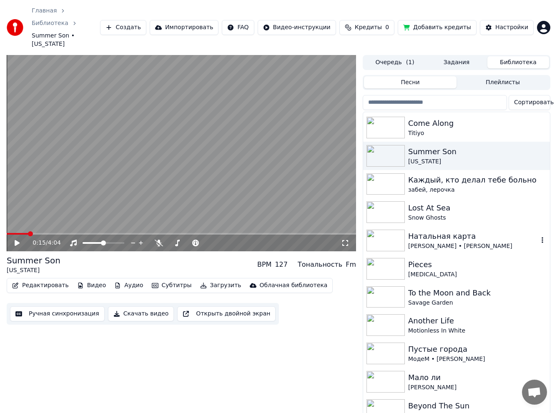
scroll to position [125, 0]
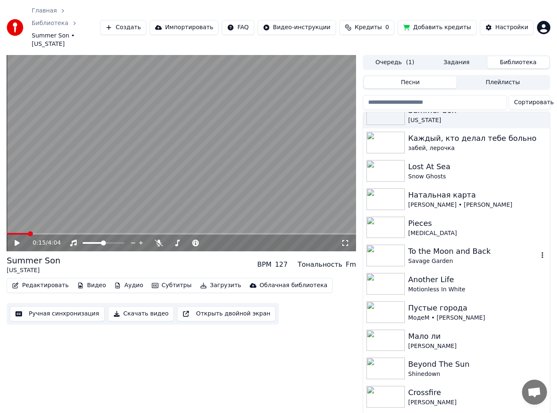
click at [451, 246] on div "To the Moon and Back" at bounding box center [473, 252] width 130 height 12
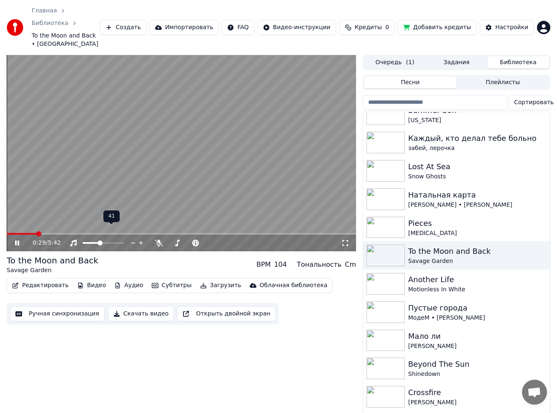
click at [100, 241] on span at bounding box center [100, 243] width 5 height 5
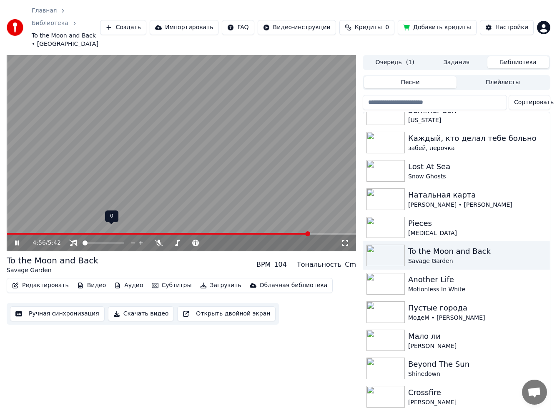
click at [83, 241] on span at bounding box center [85, 243] width 5 height 5
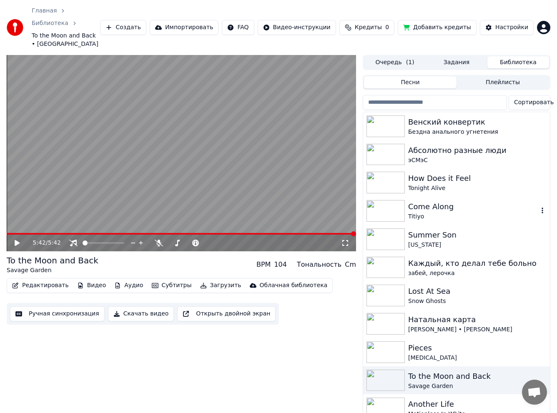
click at [442, 201] on div "Come Along" at bounding box center [473, 207] width 130 height 12
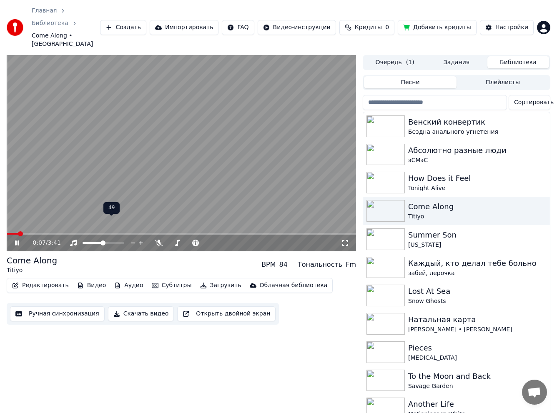
click at [103, 241] on span at bounding box center [103, 243] width 5 height 5
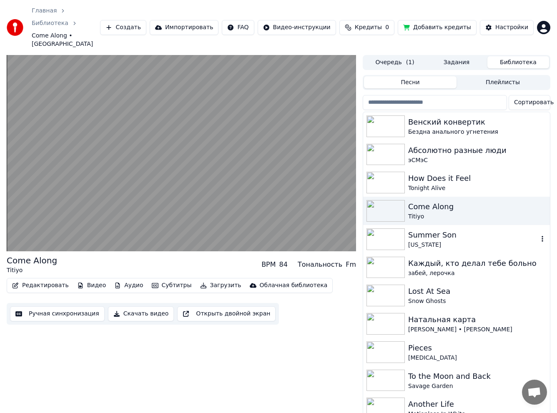
click at [256, 149] on video at bounding box center [181, 153] width 349 height 196
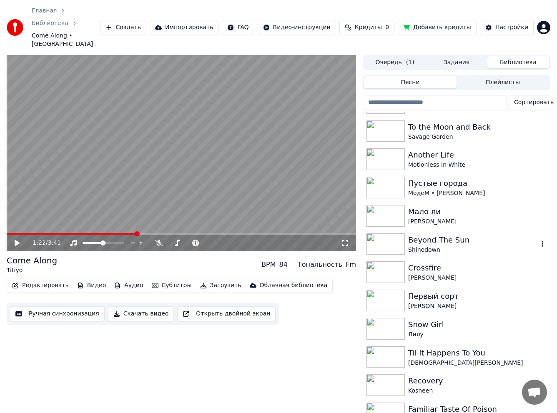
scroll to position [292, 0]
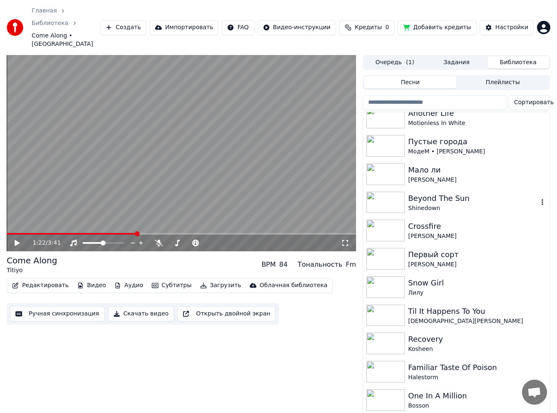
click at [469, 193] on div "Beyond The Sun" at bounding box center [473, 199] width 130 height 12
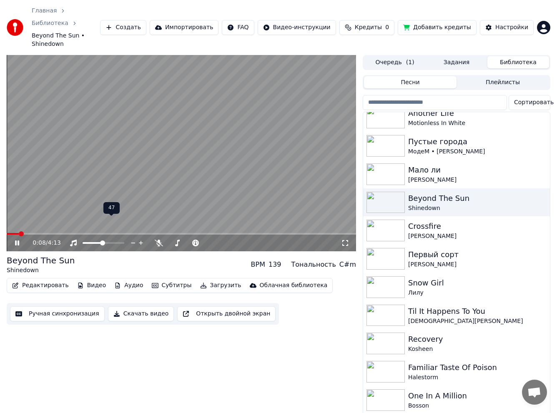
click at [102, 241] on span at bounding box center [102, 243] width 5 height 5
click at [103, 241] on span at bounding box center [103, 243] width 5 height 5
click at [105, 241] on span at bounding box center [104, 243] width 5 height 5
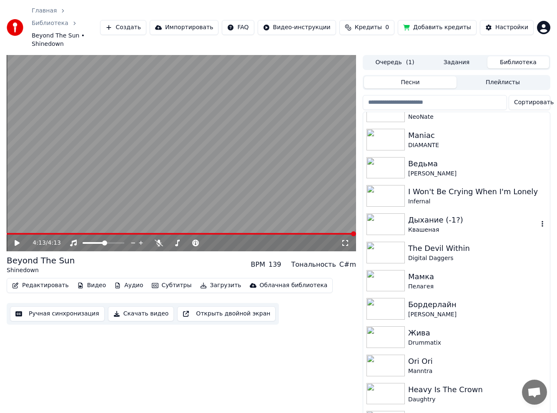
scroll to position [792, 0]
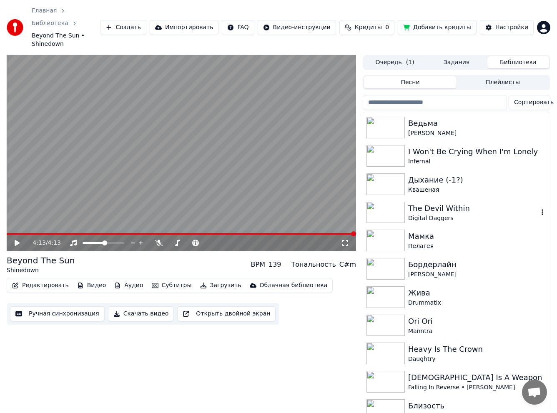
click at [455, 203] on div "The Devil Within" at bounding box center [473, 209] width 130 height 12
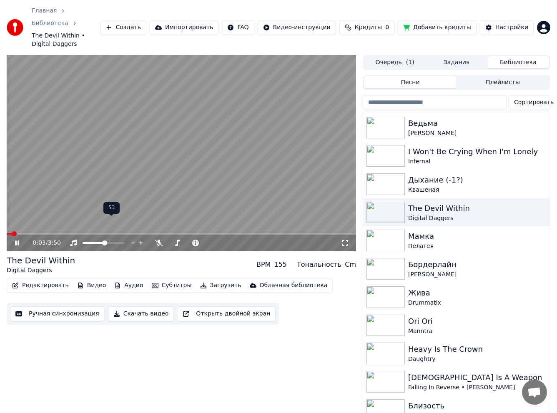
click at [105, 241] on span at bounding box center [104, 243] width 5 height 5
click at [20, 231] on span at bounding box center [22, 233] width 5 height 5
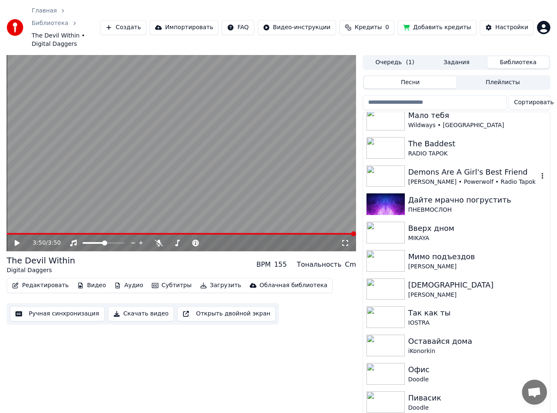
scroll to position [1751, 0]
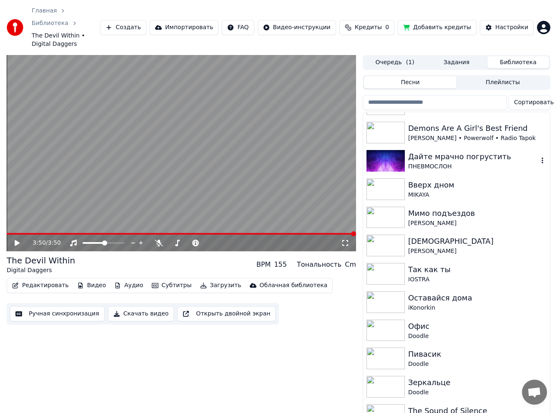
click at [485, 151] on div "Дайте мрачно погрустить" at bounding box center [473, 157] width 130 height 12
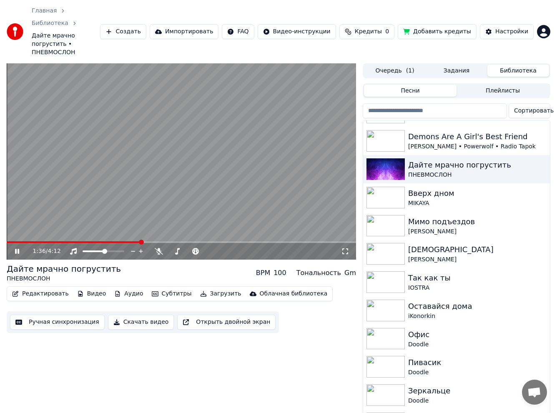
click at [274, 151] on video at bounding box center [181, 161] width 349 height 196
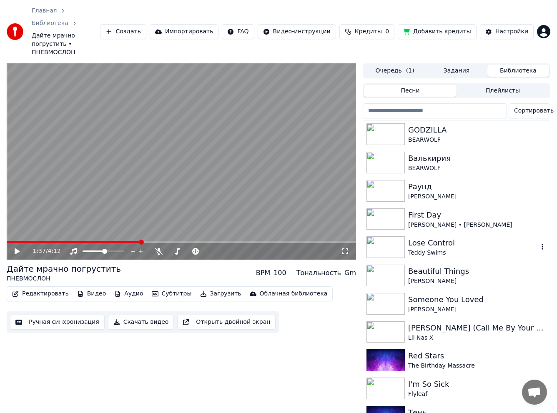
scroll to position [2586, 0]
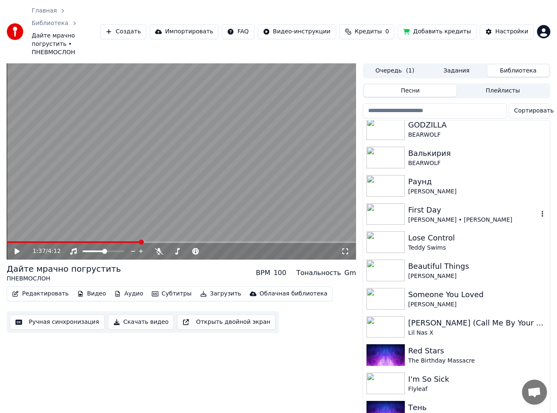
click at [449, 216] on div "[PERSON_NAME] • [PERSON_NAME]" at bounding box center [473, 220] width 130 height 8
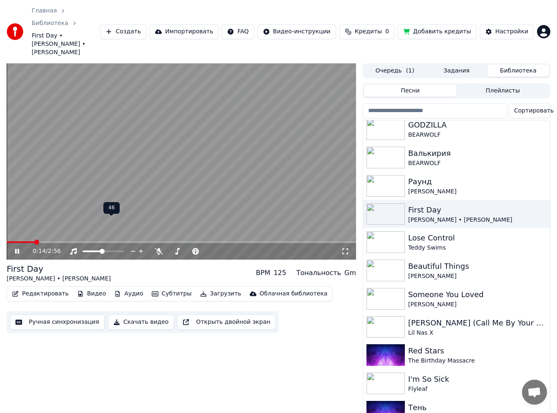
click at [102, 249] on span at bounding box center [102, 251] width 5 height 5
click at [246, 129] on video at bounding box center [181, 161] width 349 height 196
